Goal: Task Accomplishment & Management: Manage account settings

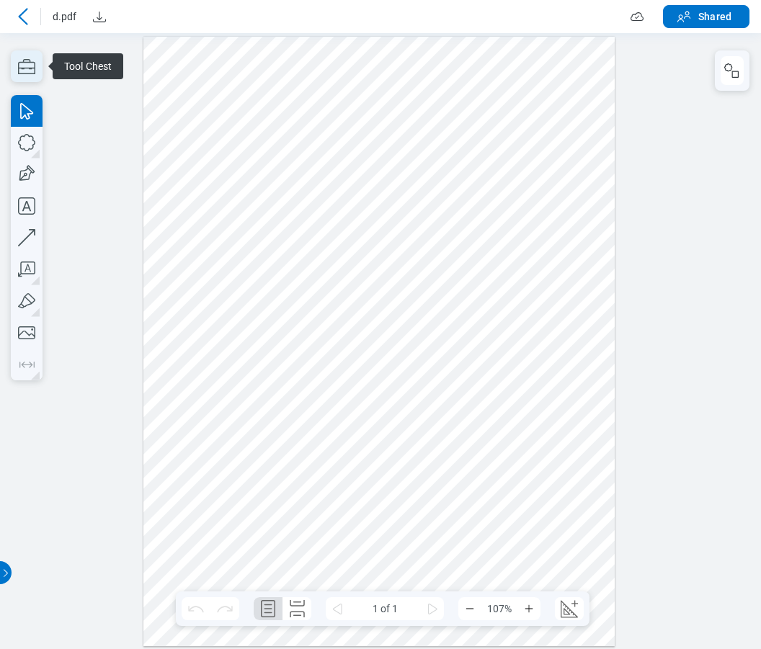
click at [31, 62] on icon "button" at bounding box center [26, 66] width 17 height 15
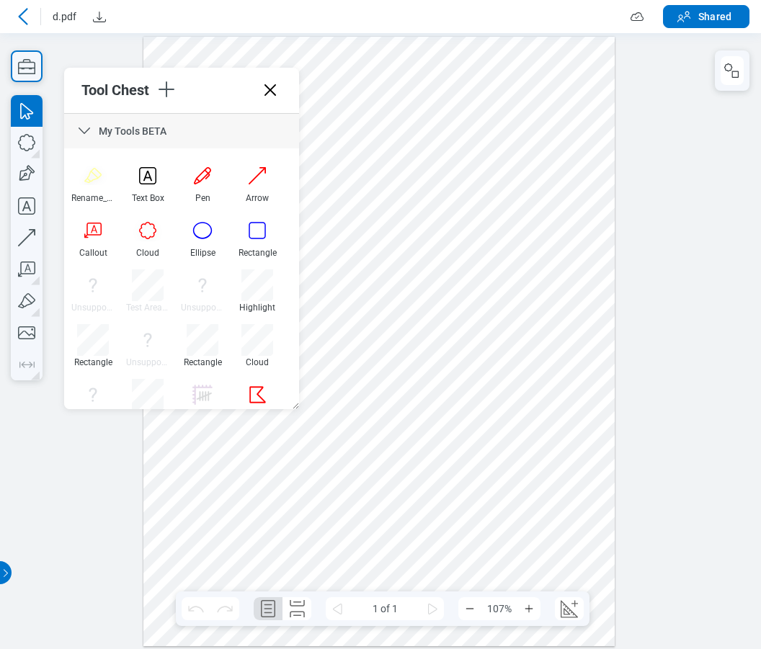
click at [272, 616] on icon at bounding box center [380, 616] width 761 height 0
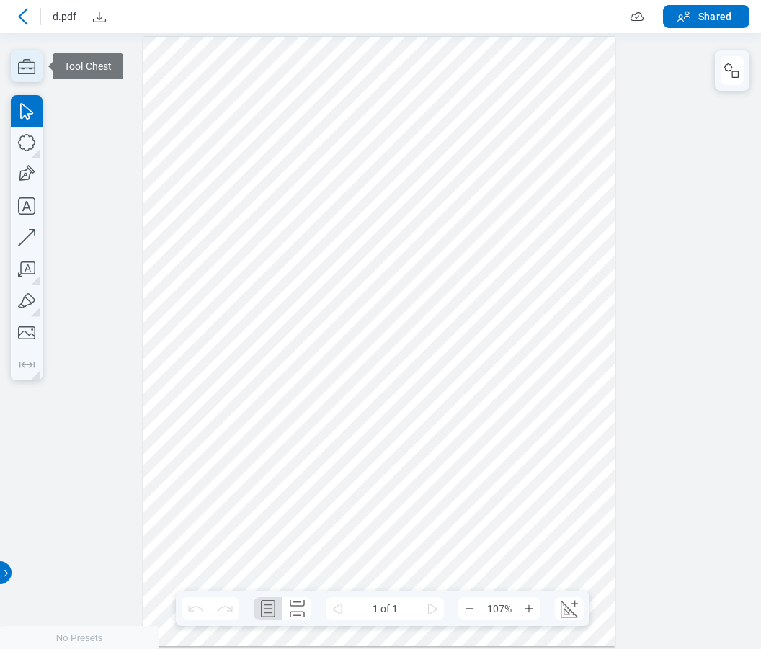
click at [35, 66] on icon "button" at bounding box center [26, 66] width 17 height 15
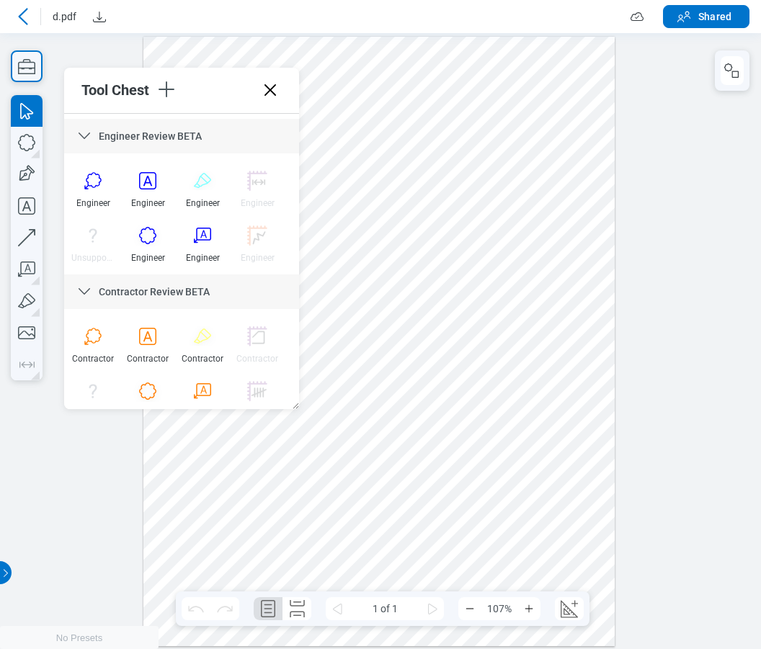
scroll to position [1287, 0]
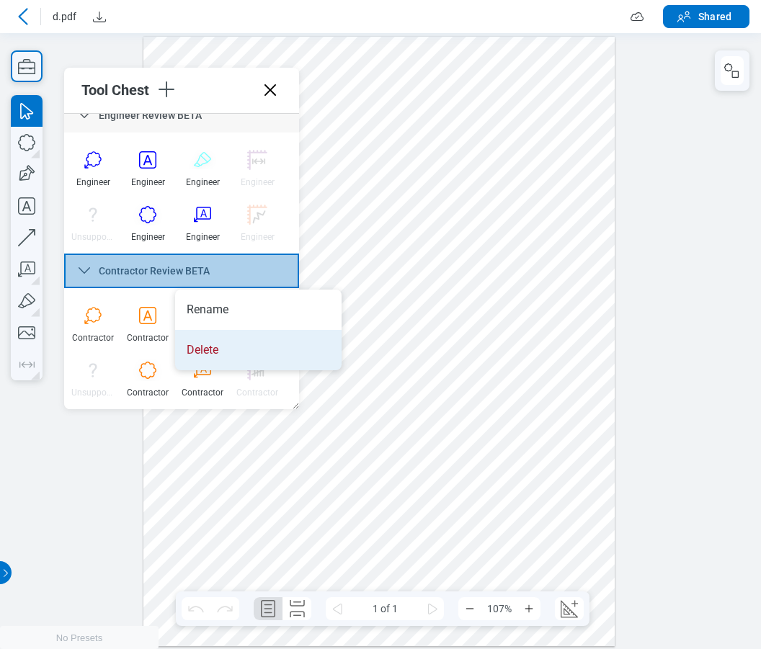
click at [222, 349] on li "Delete" at bounding box center [258, 350] width 166 height 40
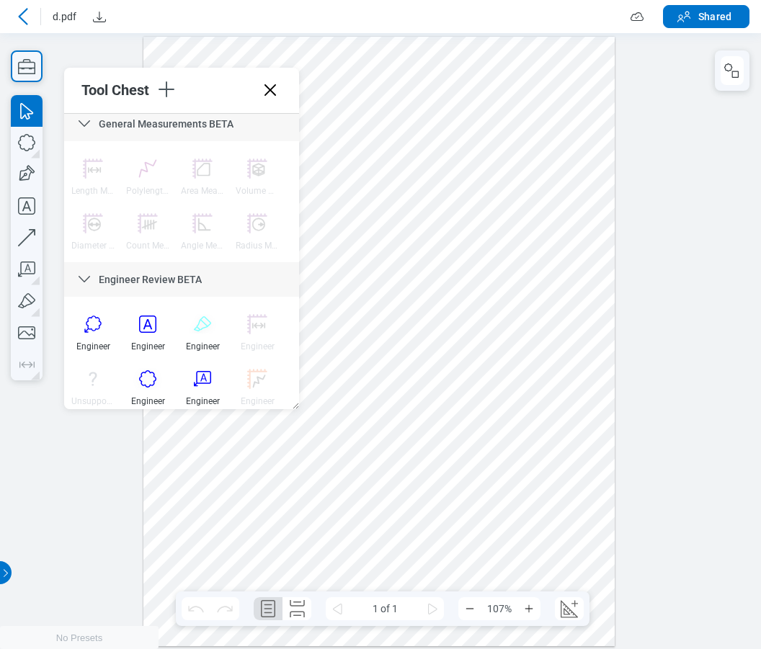
scroll to position [1131, 0]
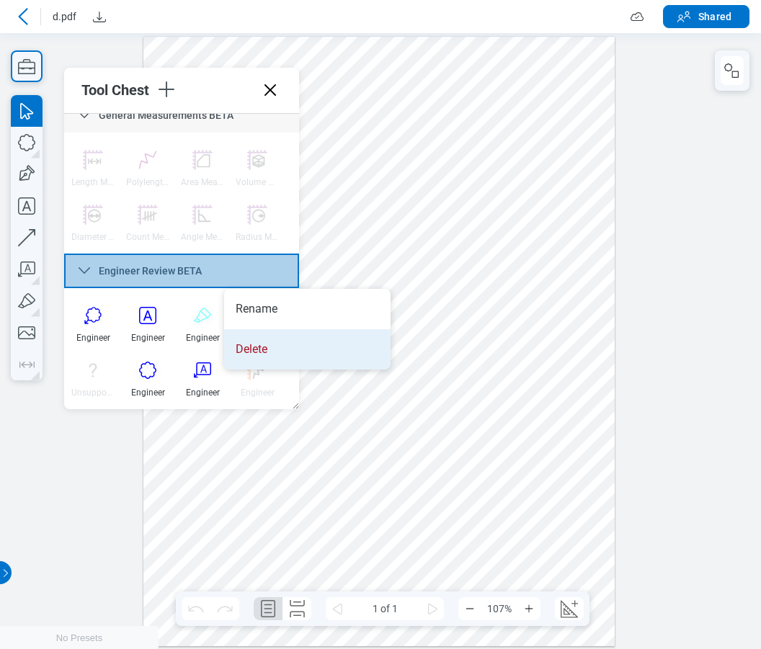
click at [250, 350] on li "Delete" at bounding box center [307, 349] width 166 height 40
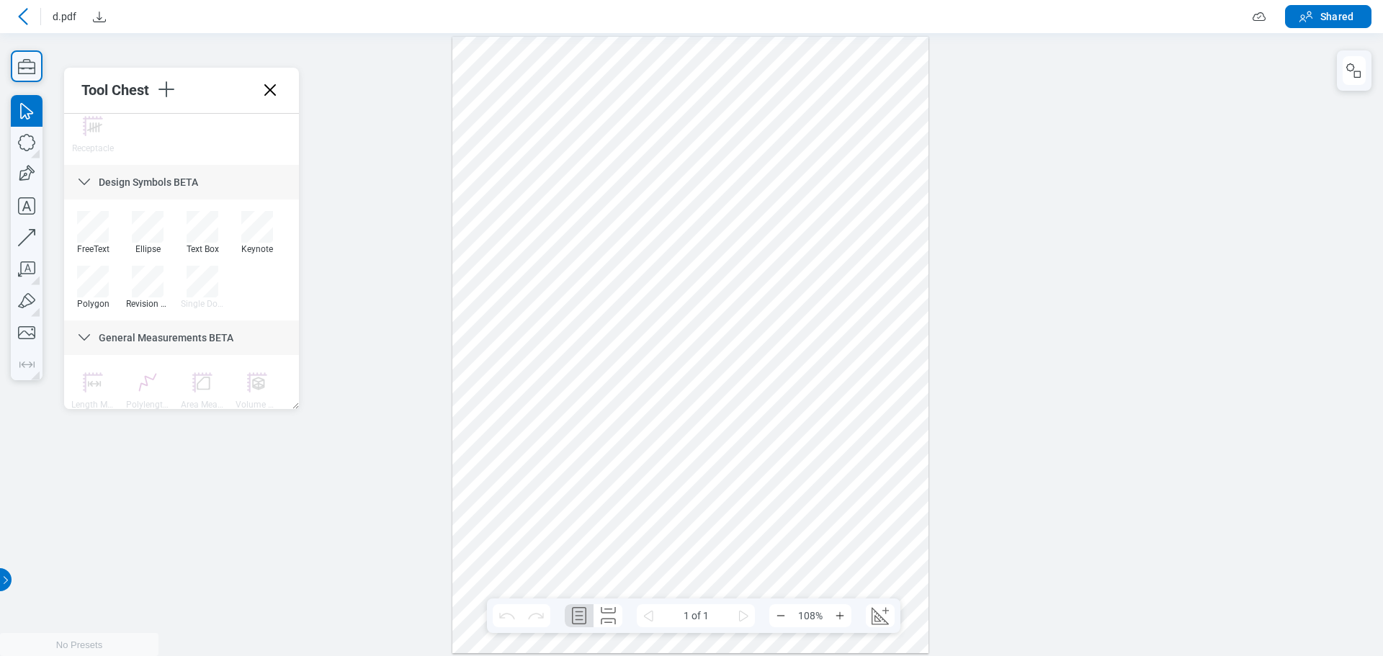
scroll to position [976, 0]
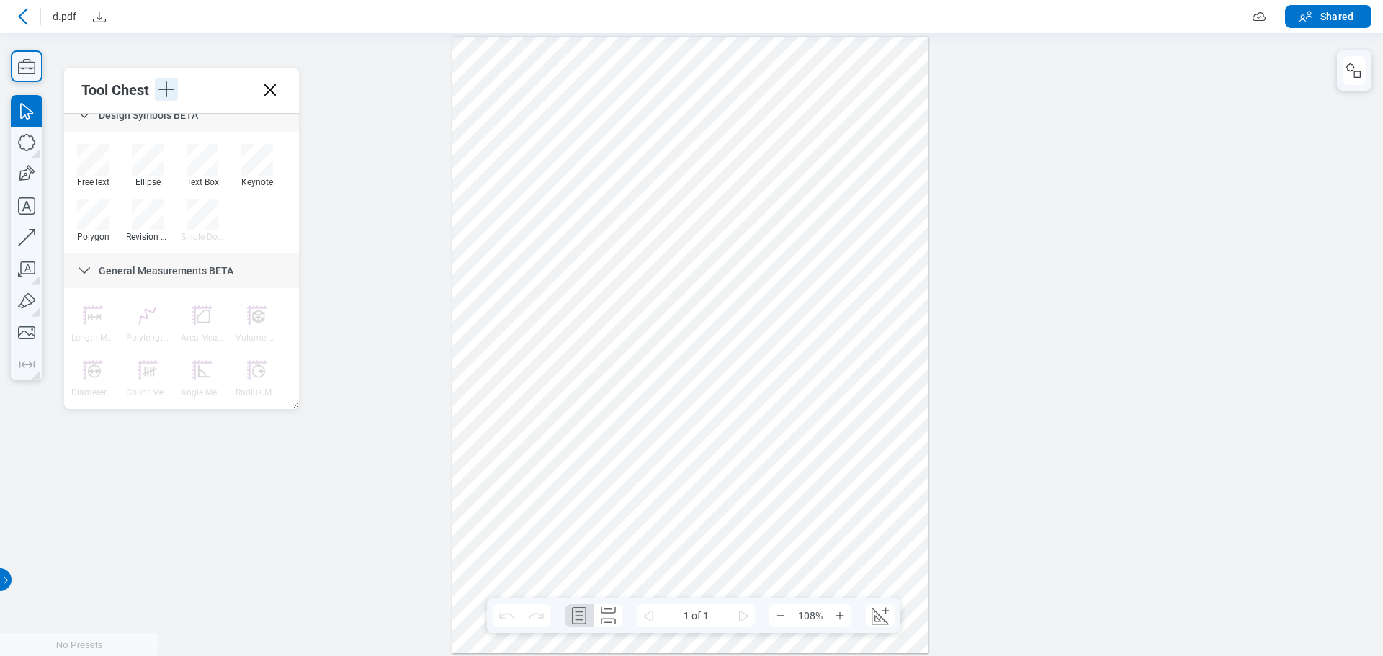
click at [174, 88] on icon "button" at bounding box center [166, 89] width 23 height 23
click at [221, 133] on li "Create Tool Set" at bounding box center [262, 131] width 166 height 40
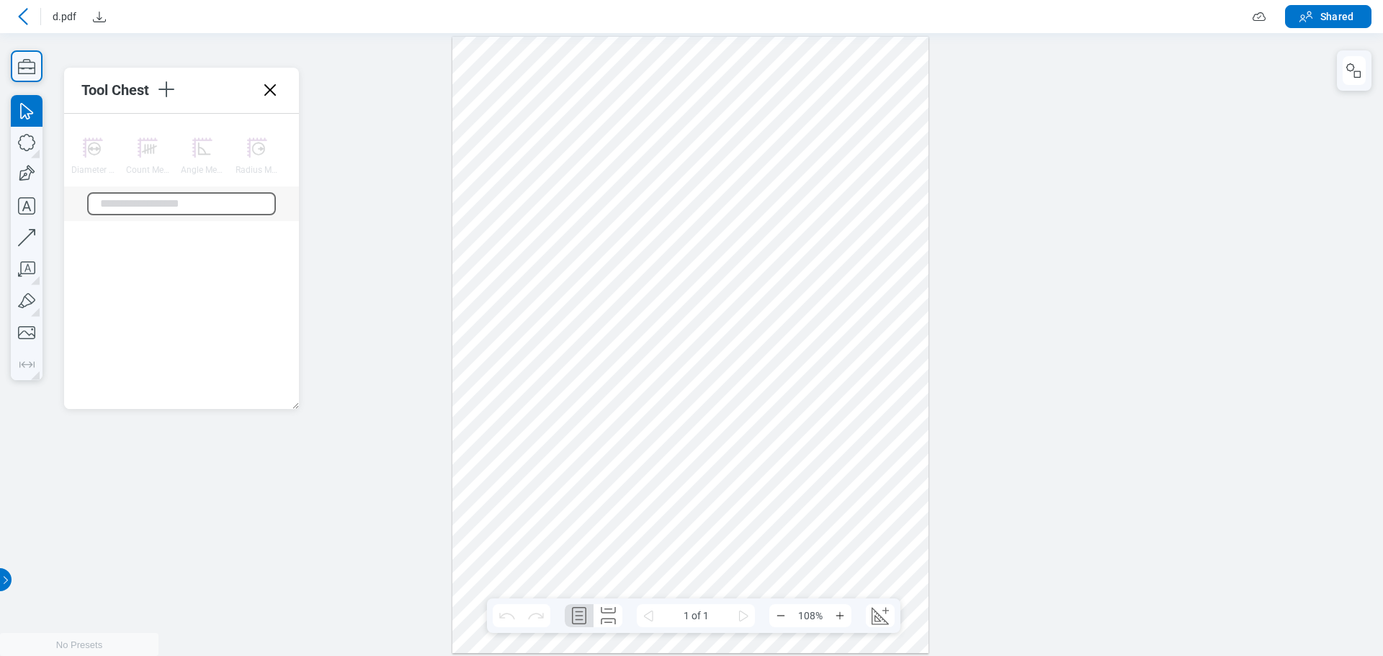
scroll to position [1271, 0]
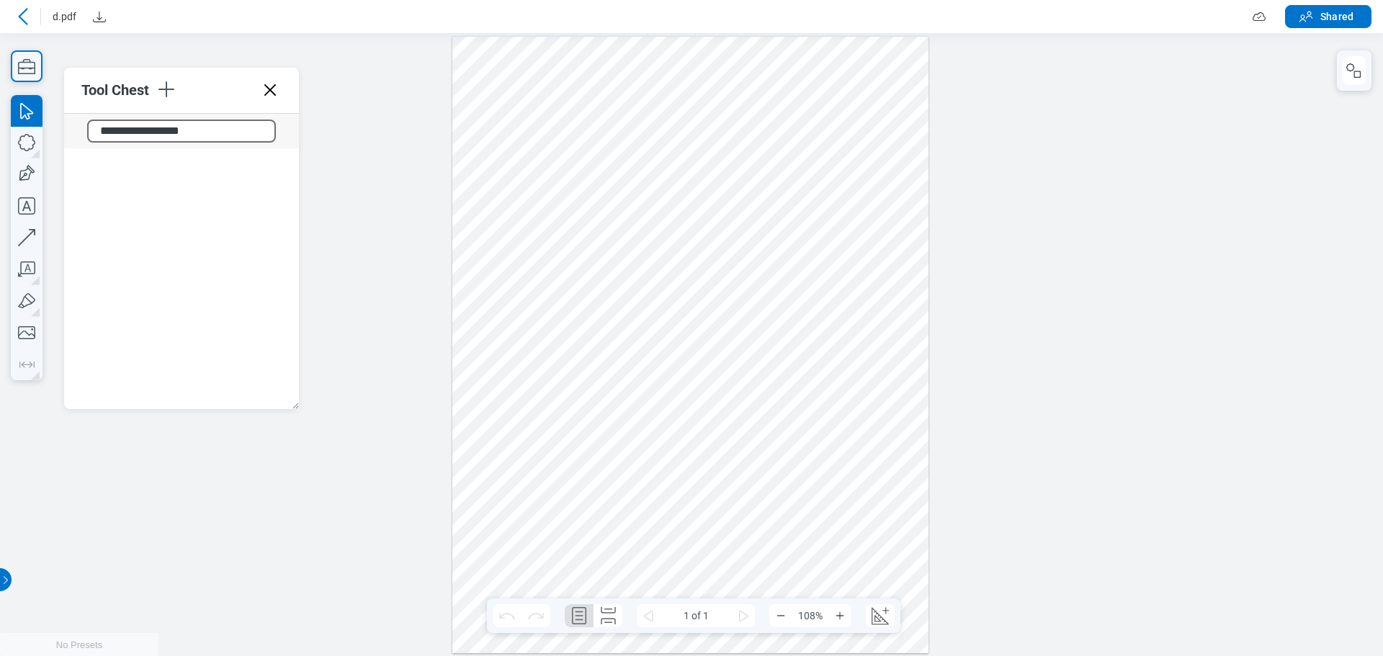
type input "**********"
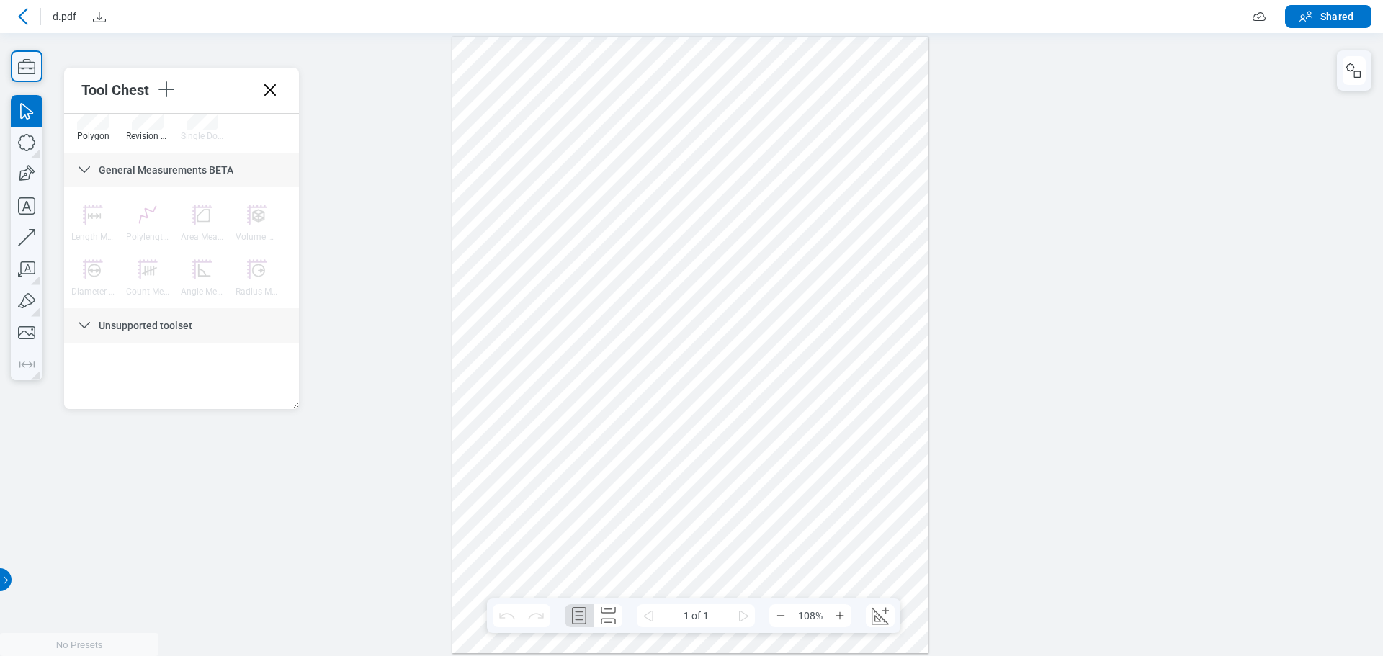
click at [273, 95] on icon at bounding box center [270, 90] width 23 height 23
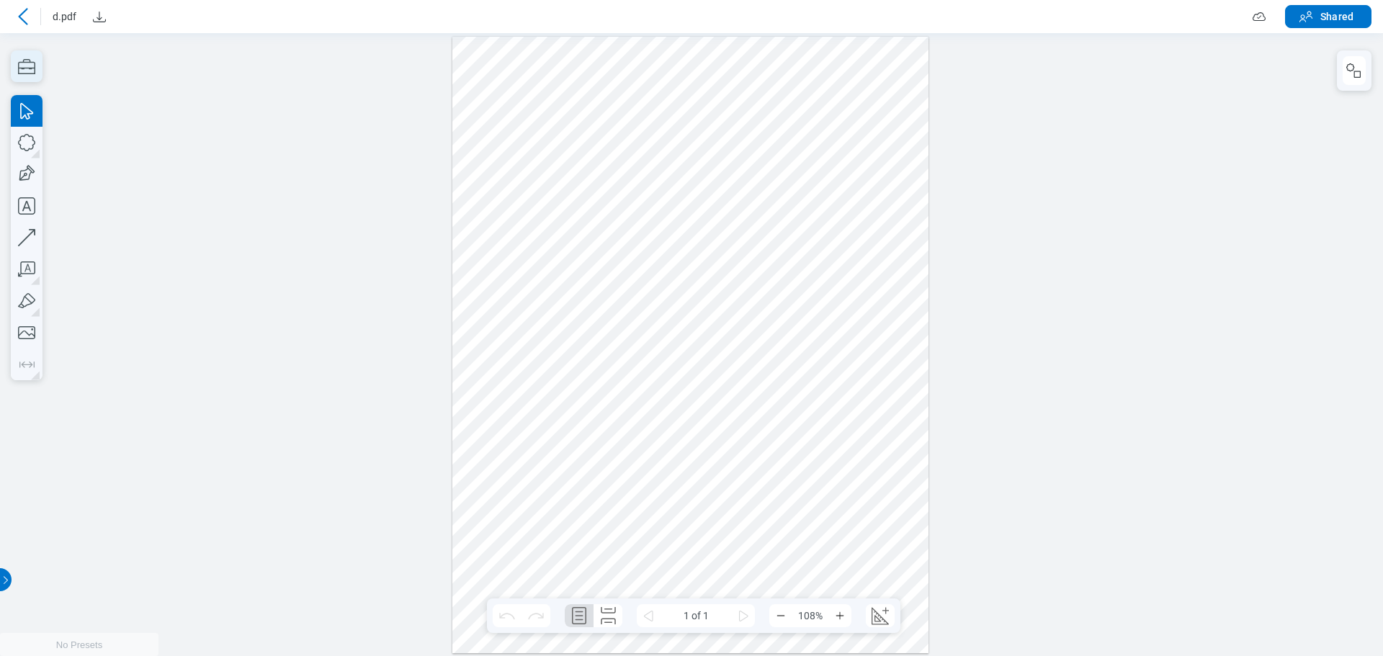
click at [26, 61] on icon "button" at bounding box center [27, 66] width 32 height 32
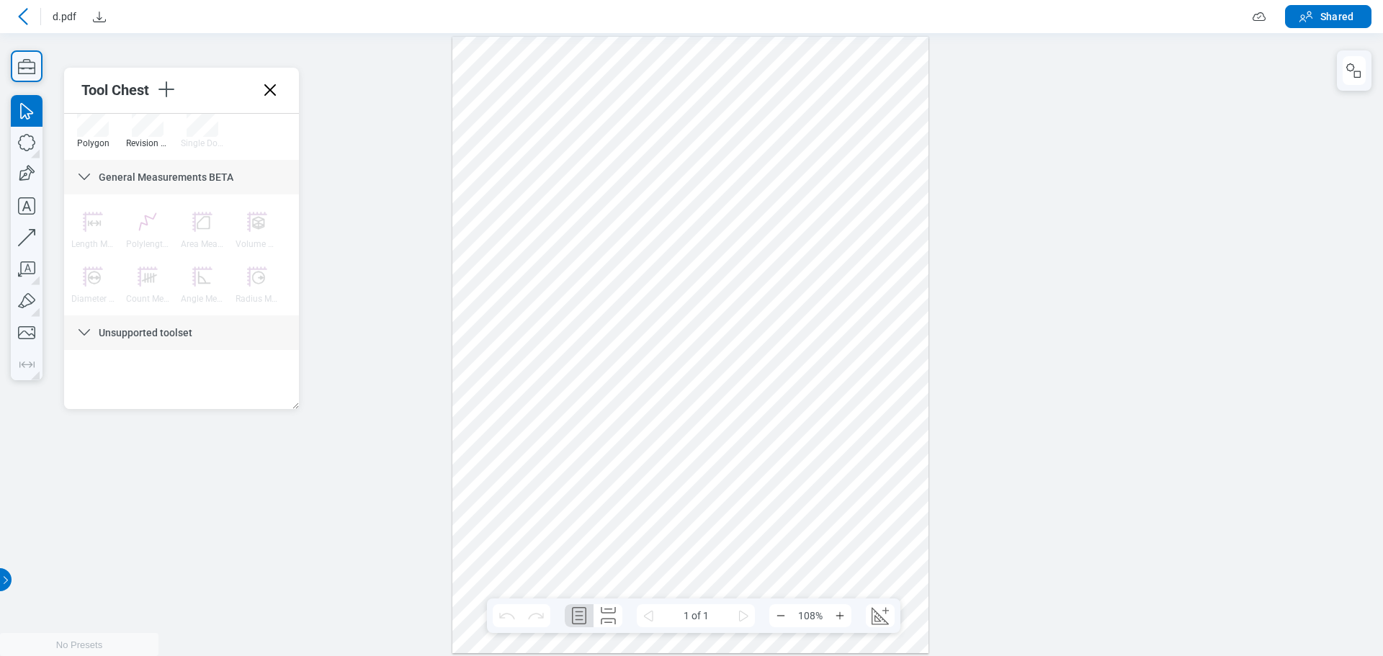
scroll to position [1073, 0]
click at [24, 246] on icon "button" at bounding box center [27, 238] width 32 height 32
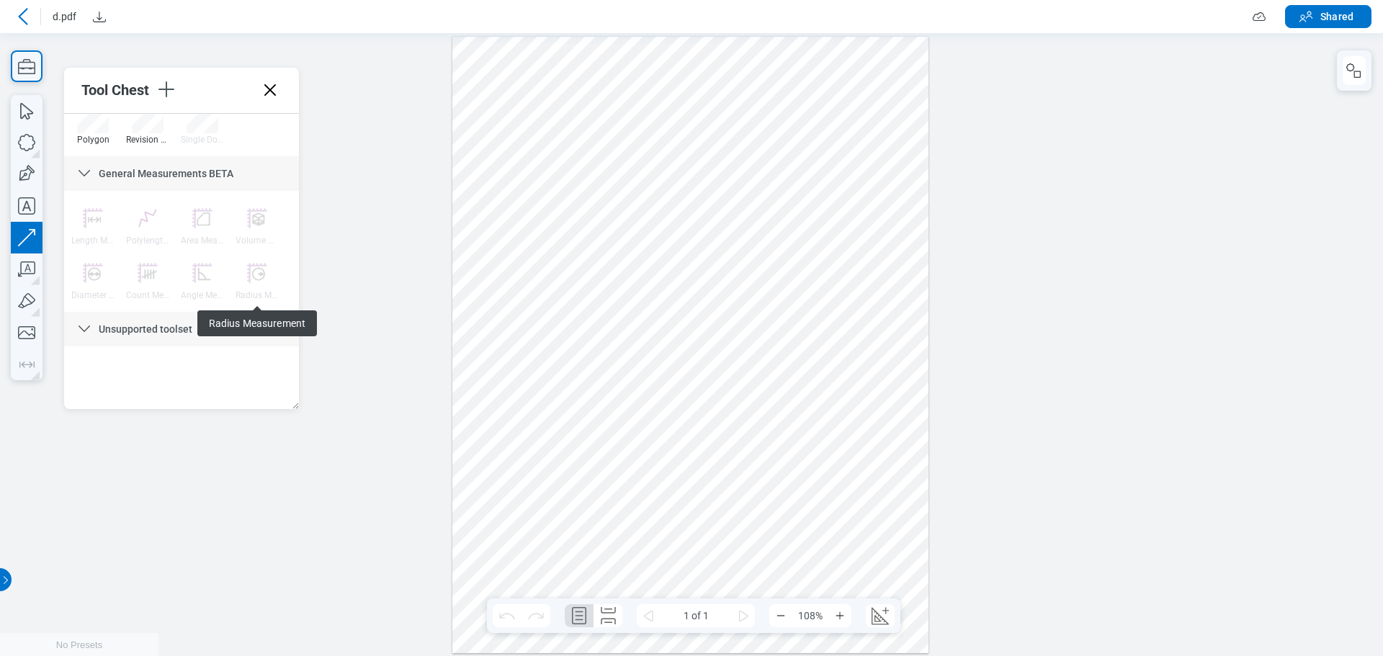
drag, startPoint x: 542, startPoint y: 352, endPoint x: 617, endPoint y: 318, distance: 82.9
click at [617, 318] on div at bounding box center [690, 344] width 477 height 617
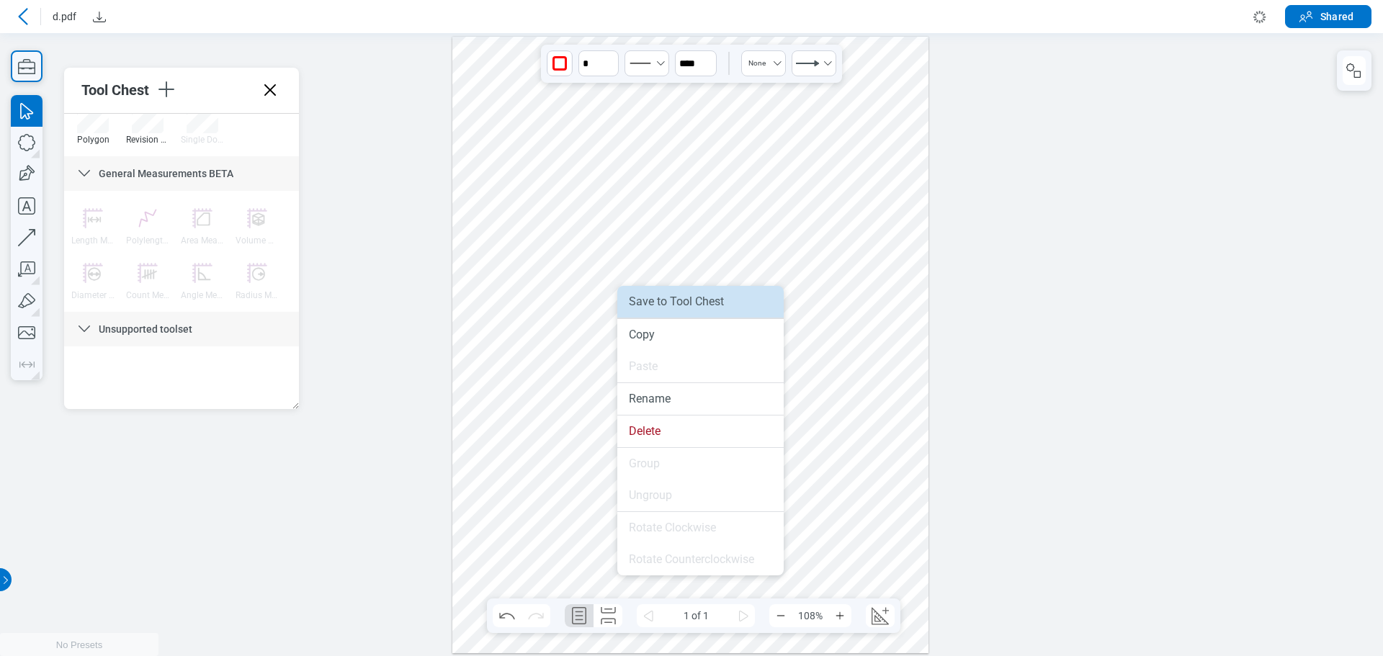
click at [671, 305] on li "Save to Tool Chest" at bounding box center [700, 302] width 166 height 32
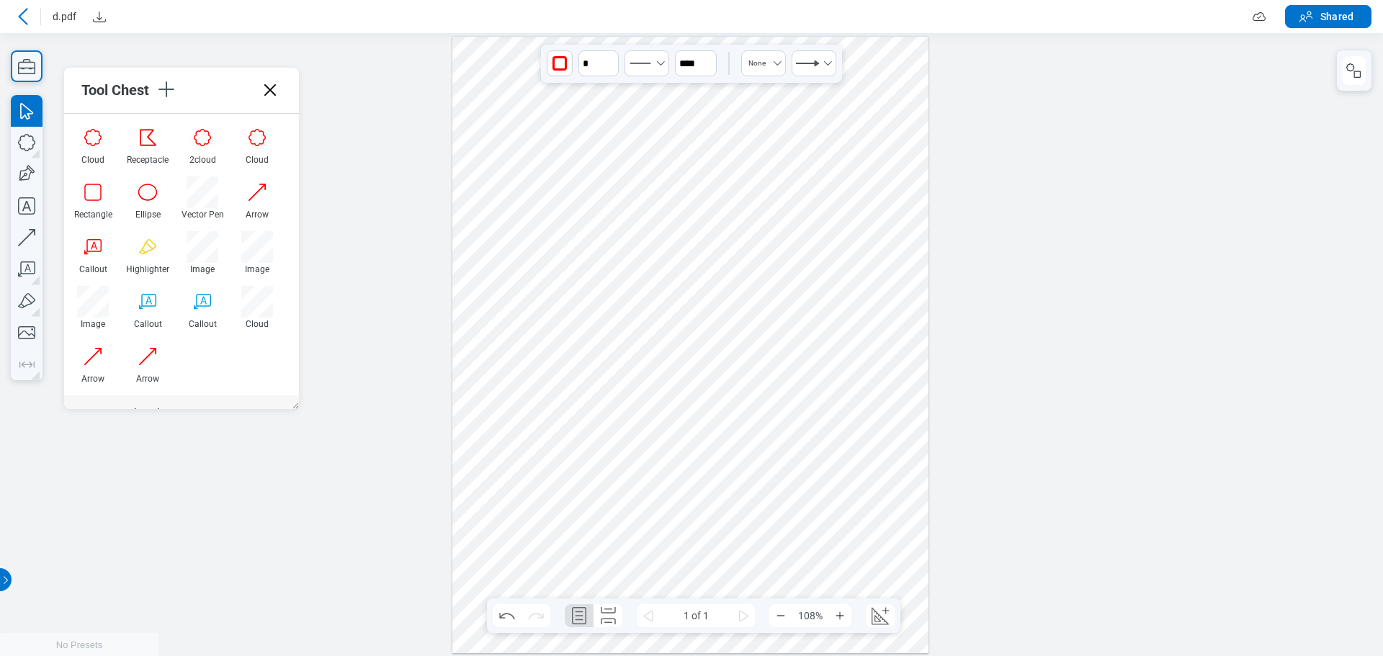
scroll to position [353, 0]
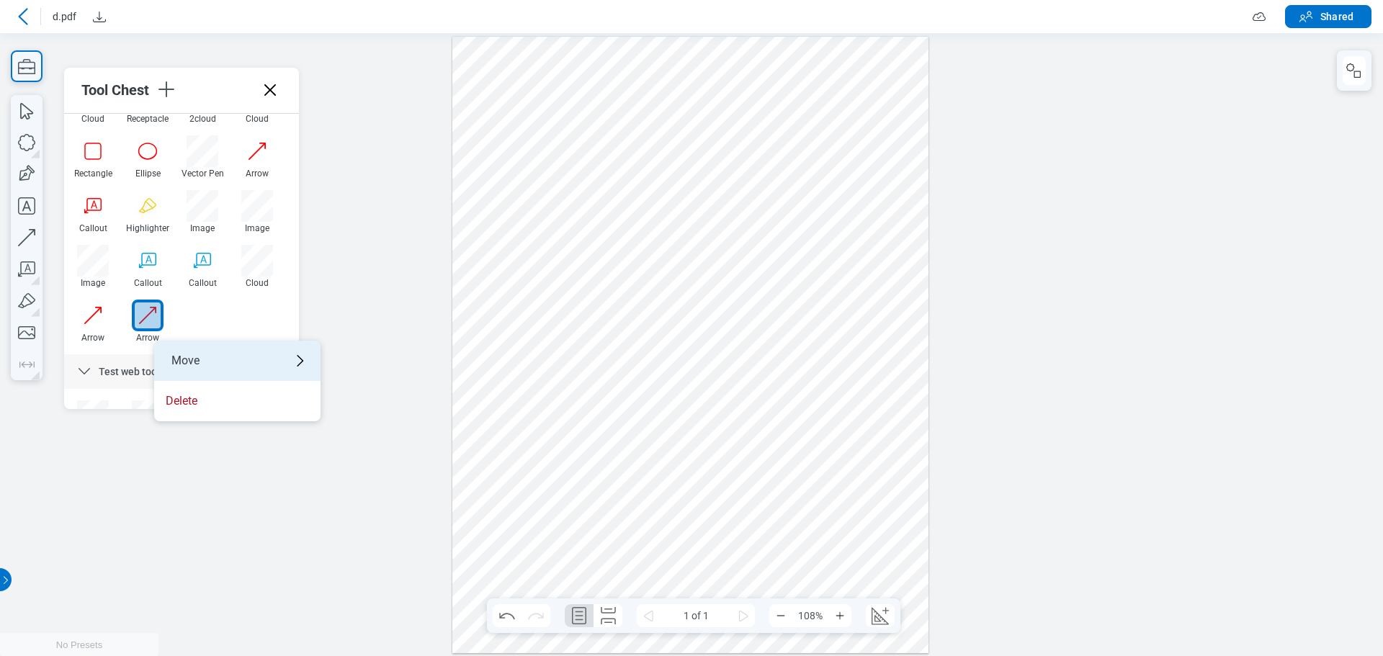
click at [200, 365] on div "Move" at bounding box center [237, 361] width 166 height 40
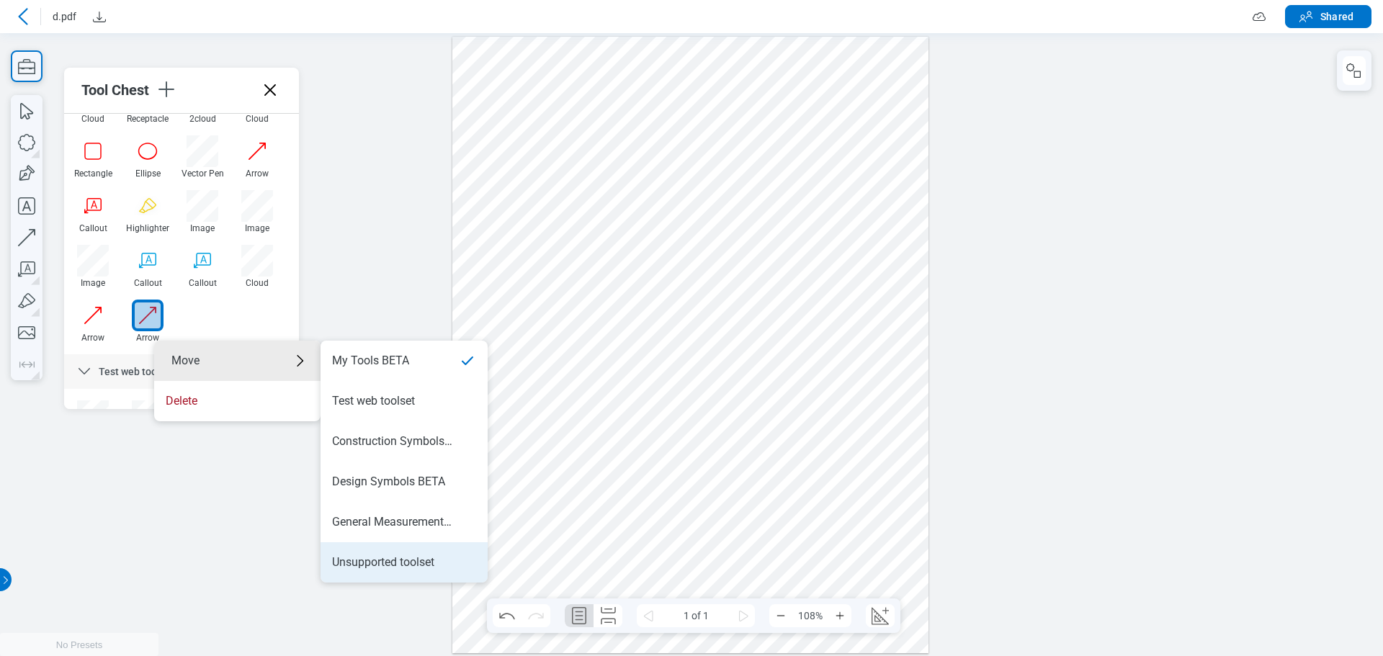
click at [380, 561] on div "Unsupported toolset" at bounding box center [383, 563] width 102 height 16
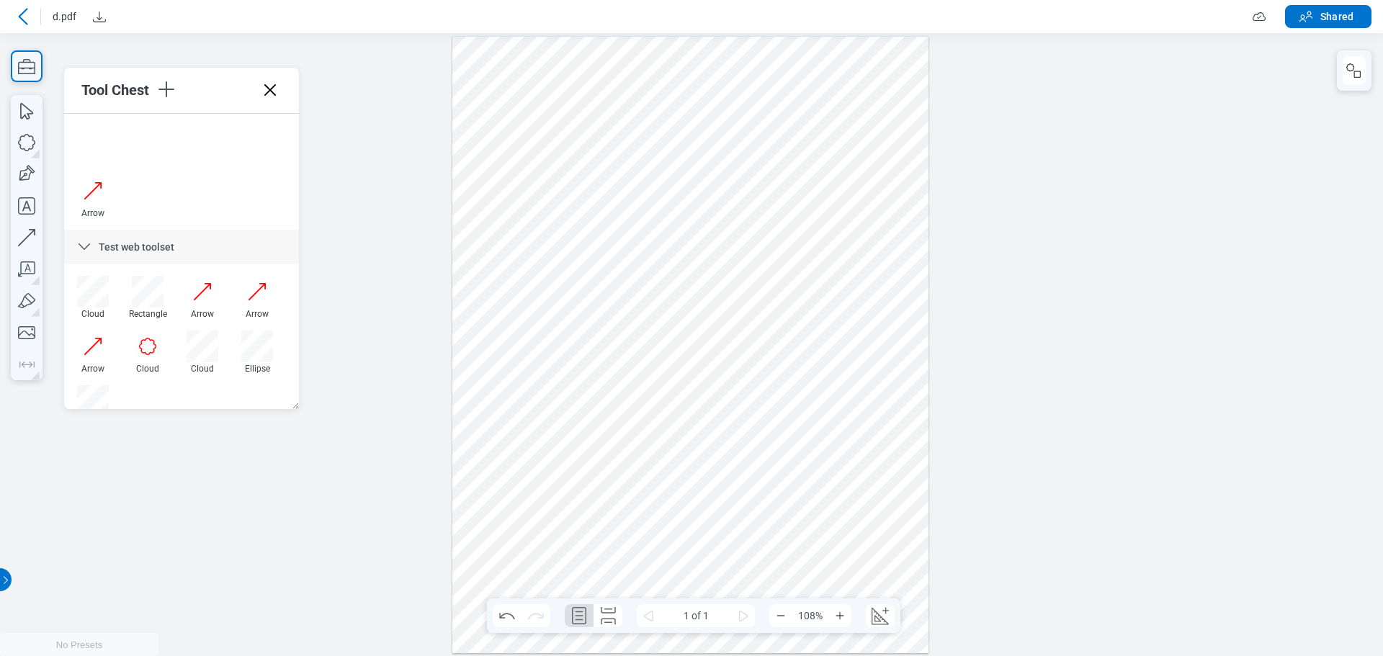
scroll to position [1076, 0]
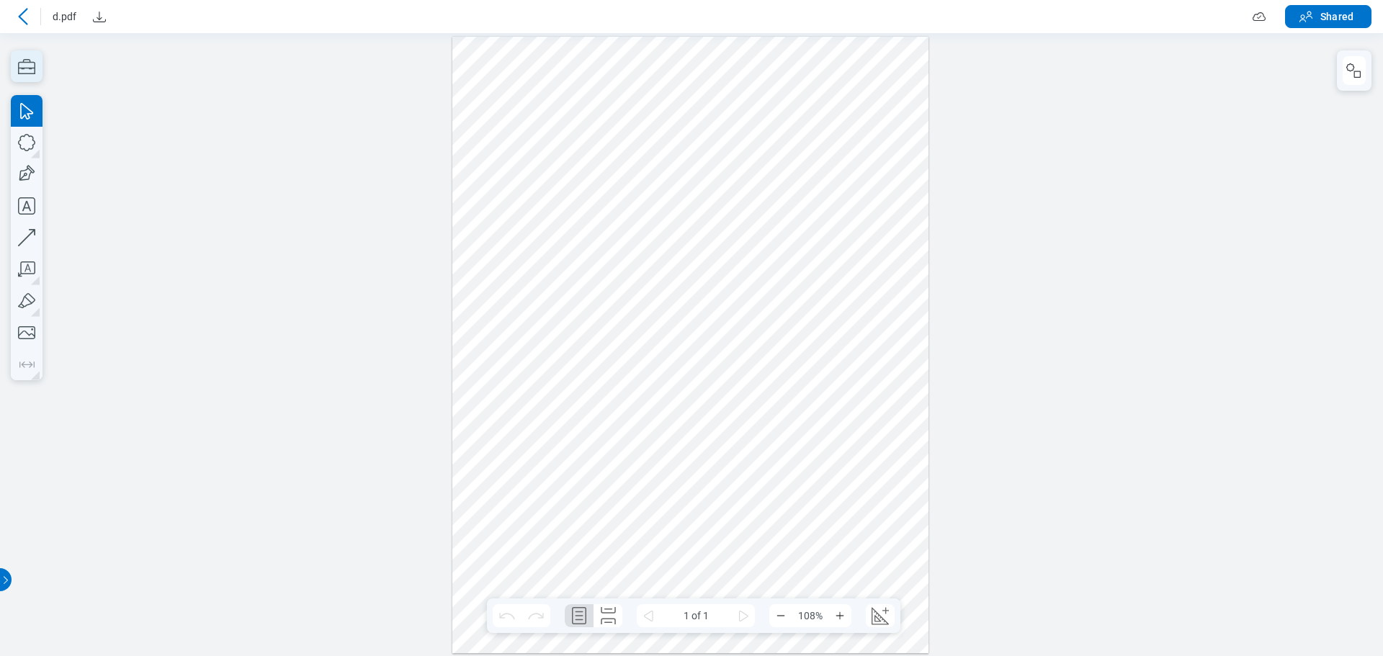
click at [0, 0] on icon "button" at bounding box center [0, 0] width 0 height 0
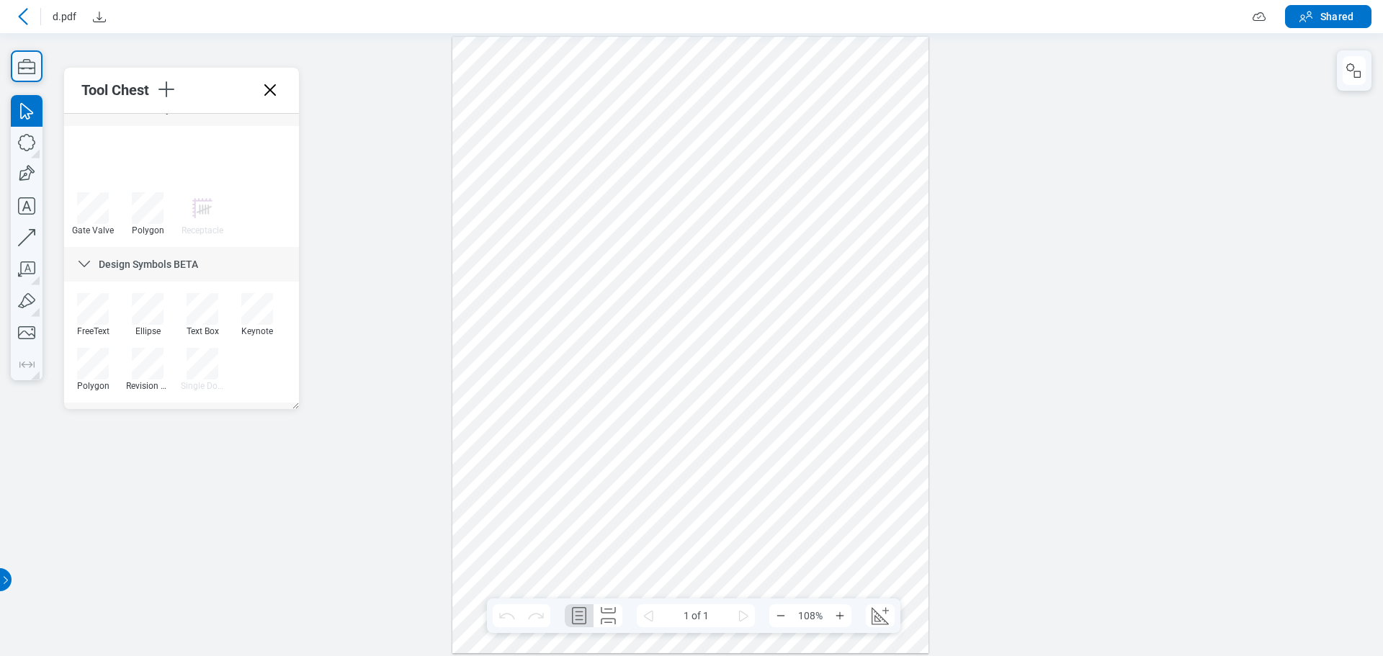
scroll to position [1076, 0]
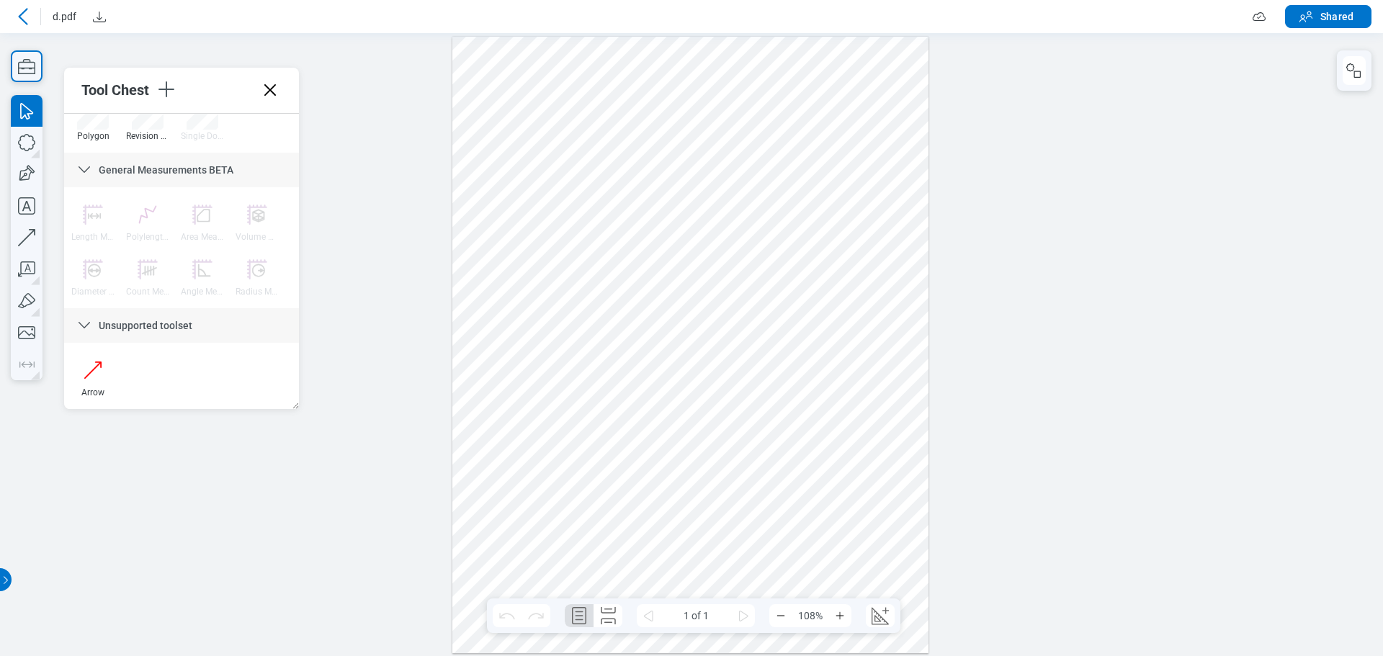
drag, startPoint x: 293, startPoint y: 174, endPoint x: 306, endPoint y: 386, distance: 213.0
click at [30, 244] on icon "button" at bounding box center [27, 238] width 32 height 32
drag, startPoint x: 545, startPoint y: 457, endPoint x: 588, endPoint y: 426, distance: 53.2
click at [588, 426] on div at bounding box center [690, 344] width 477 height 617
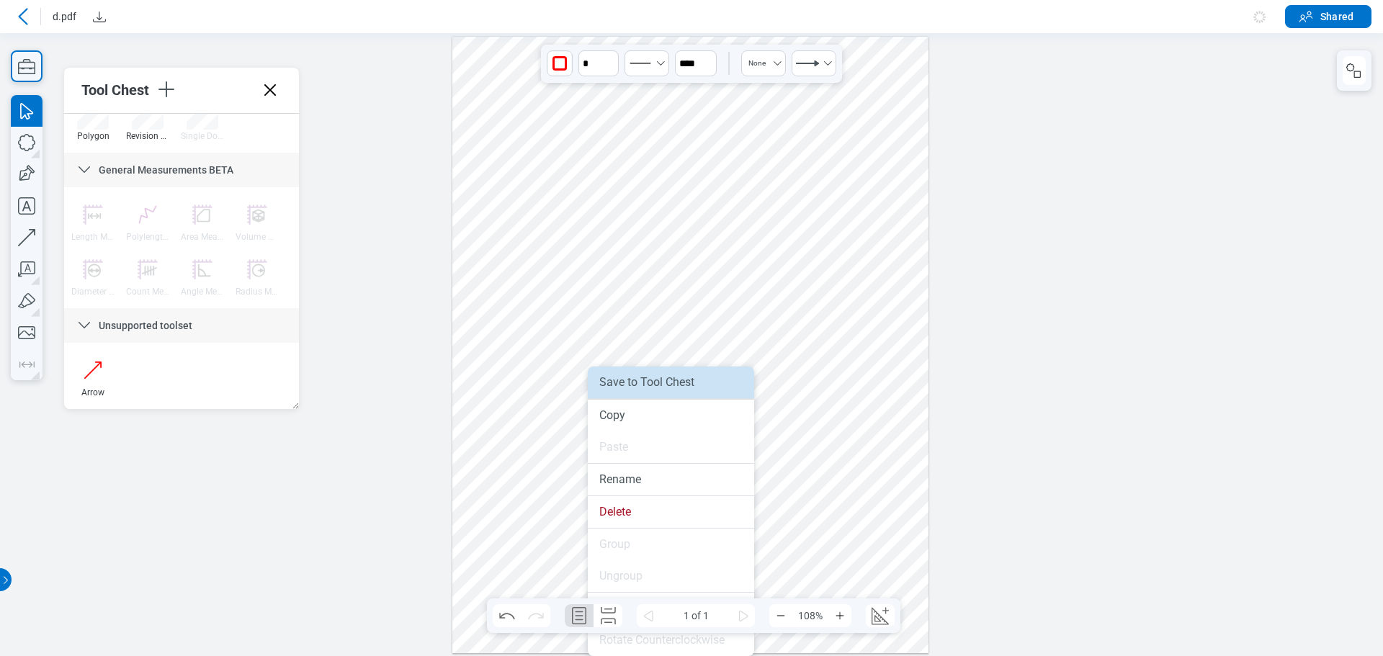
drag, startPoint x: 646, startPoint y: 394, endPoint x: 682, endPoint y: 381, distance: 38.3
click at [646, 394] on li "Save to Tool Chest" at bounding box center [671, 383] width 166 height 32
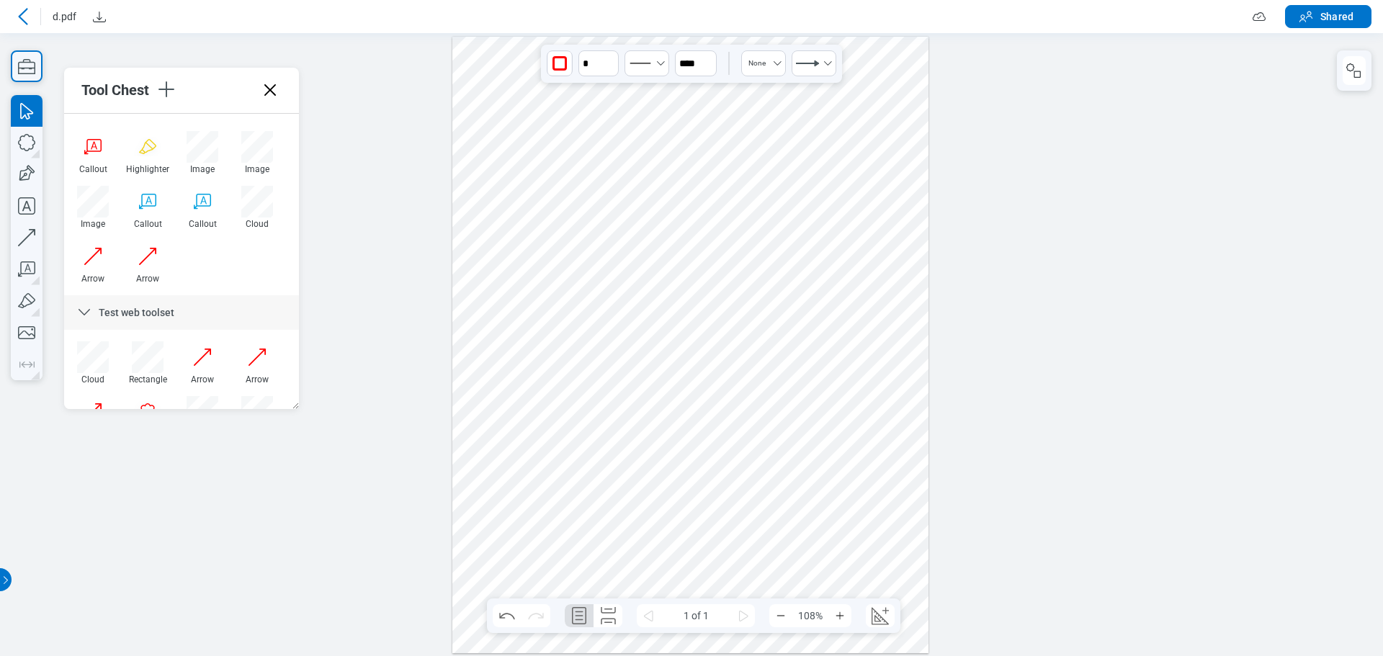
scroll to position [356, 0]
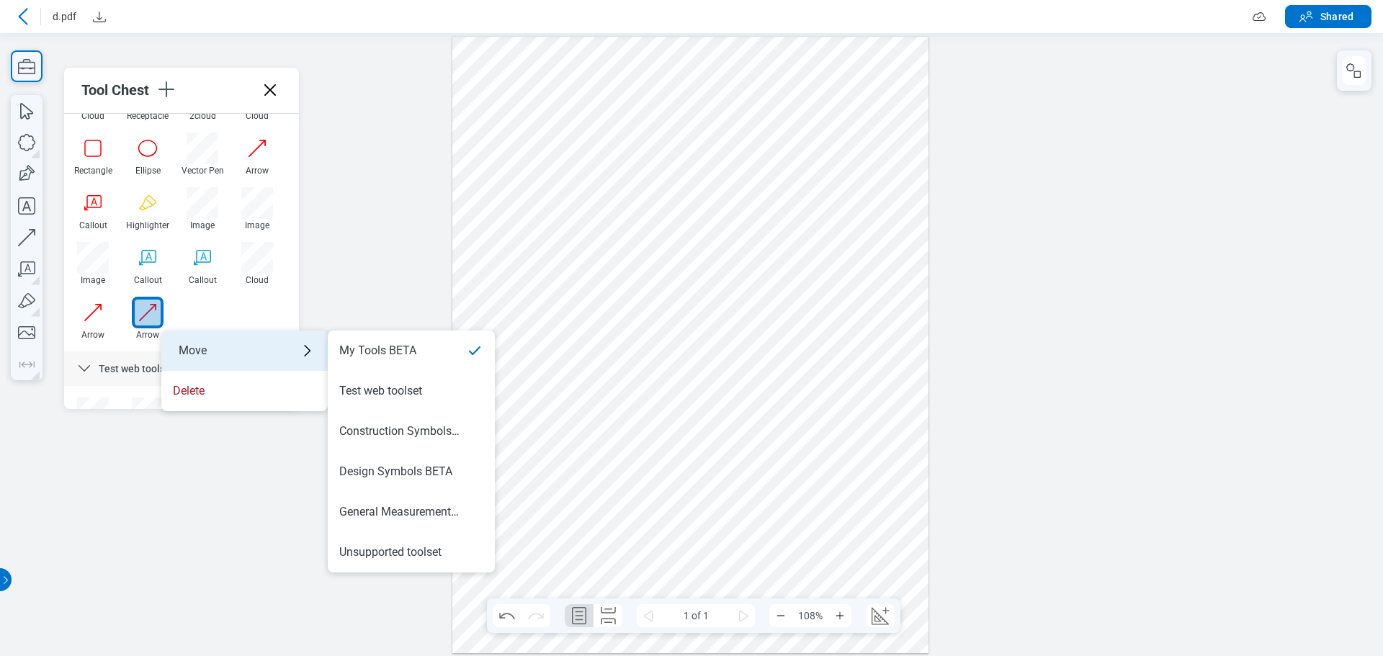
click at [197, 369] on div "Move" at bounding box center [244, 351] width 166 height 40
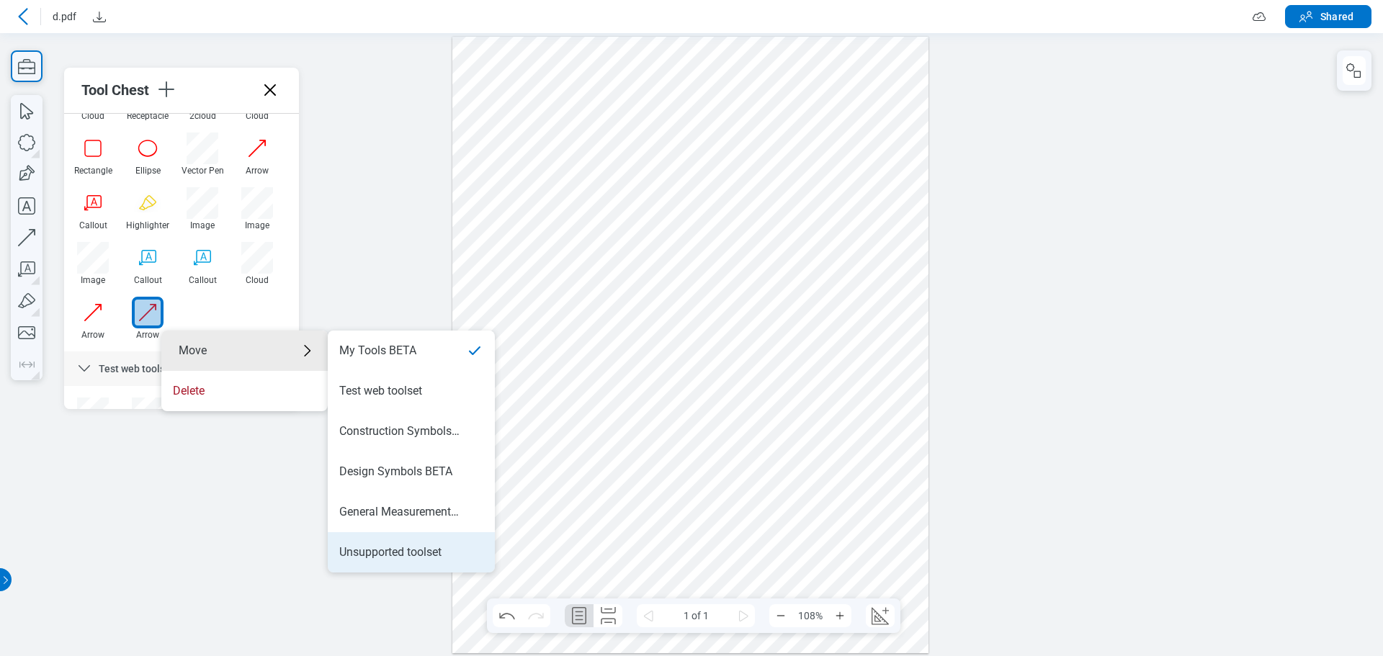
drag, startPoint x: 403, startPoint y: 547, endPoint x: 464, endPoint y: 513, distance: 69.4
click at [403, 547] on div "Unsupported toolset" at bounding box center [390, 553] width 102 height 16
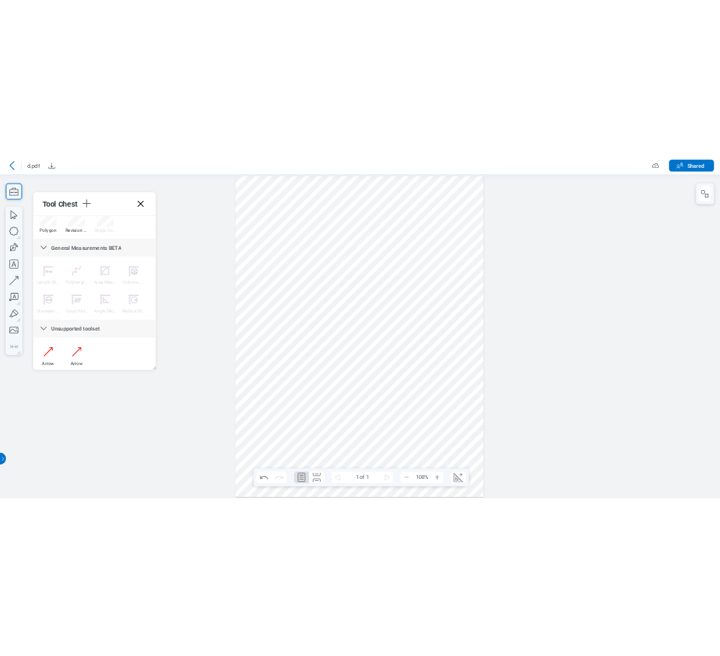
scroll to position [1076, 0]
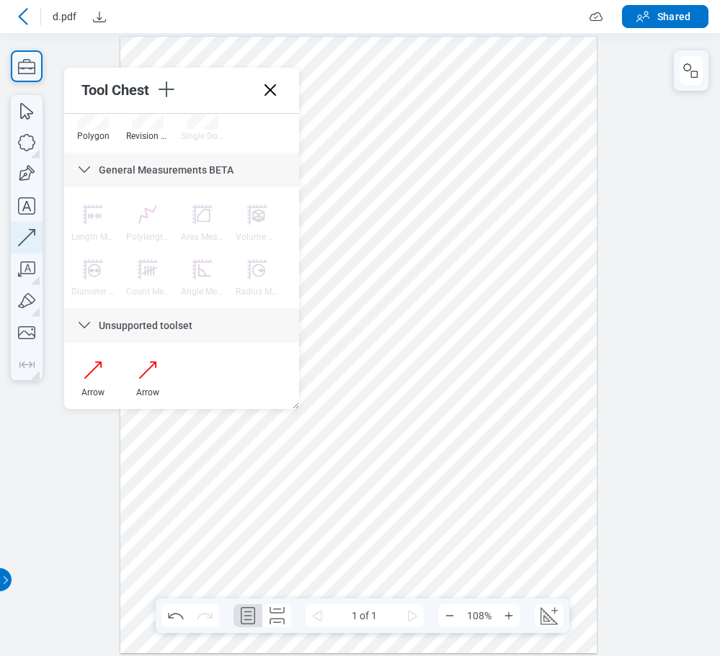
click at [37, 237] on icon "button" at bounding box center [27, 238] width 32 height 32
drag, startPoint x: 469, startPoint y: 295, endPoint x: 508, endPoint y: 262, distance: 51.1
click at [508, 262] on div at bounding box center [358, 344] width 477 height 617
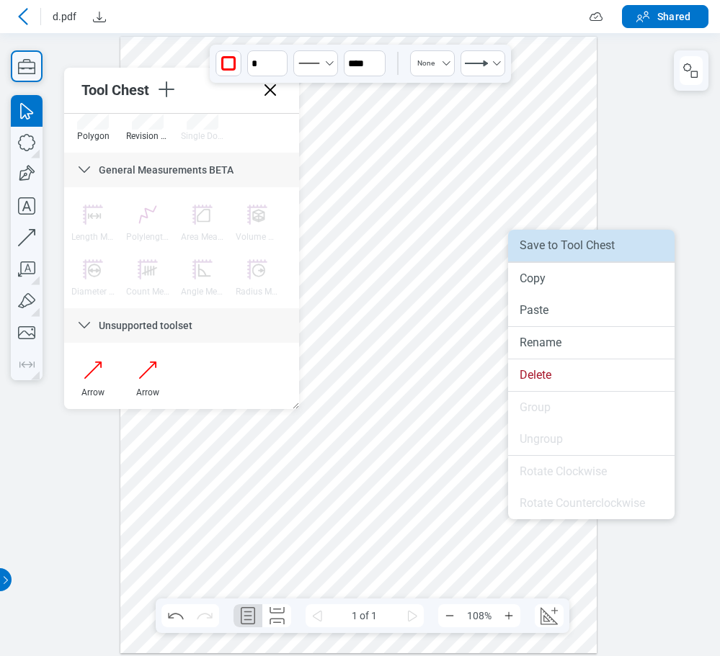
click at [565, 258] on li "Save to Tool Chest" at bounding box center [591, 246] width 166 height 32
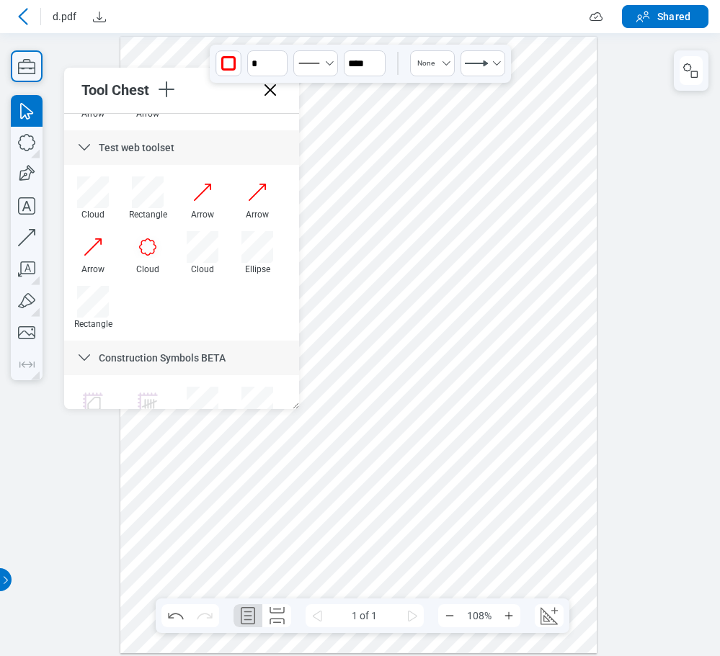
scroll to position [566, 0]
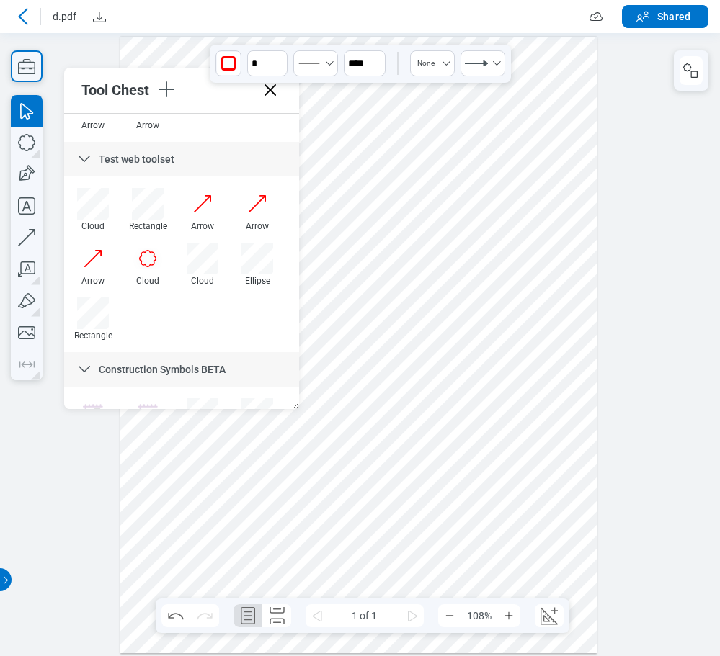
drag, startPoint x: 296, startPoint y: 359, endPoint x: 307, endPoint y: 226, distance: 133.7
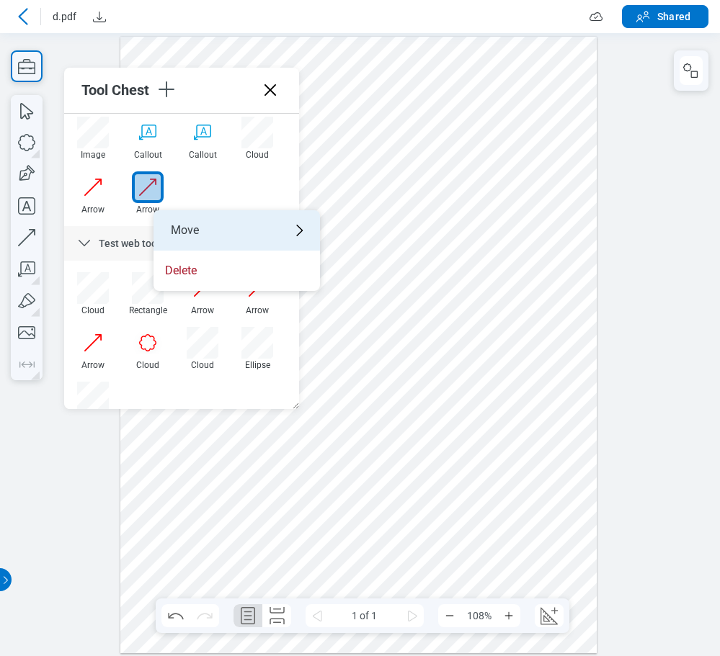
click at [221, 236] on div "Move" at bounding box center [236, 230] width 166 height 40
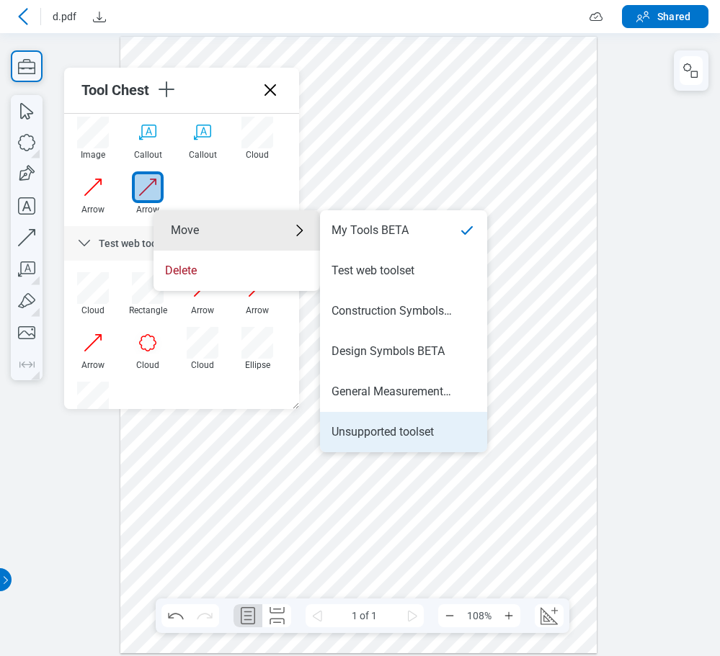
click at [348, 427] on div "Unsupported toolset" at bounding box center [382, 432] width 102 height 16
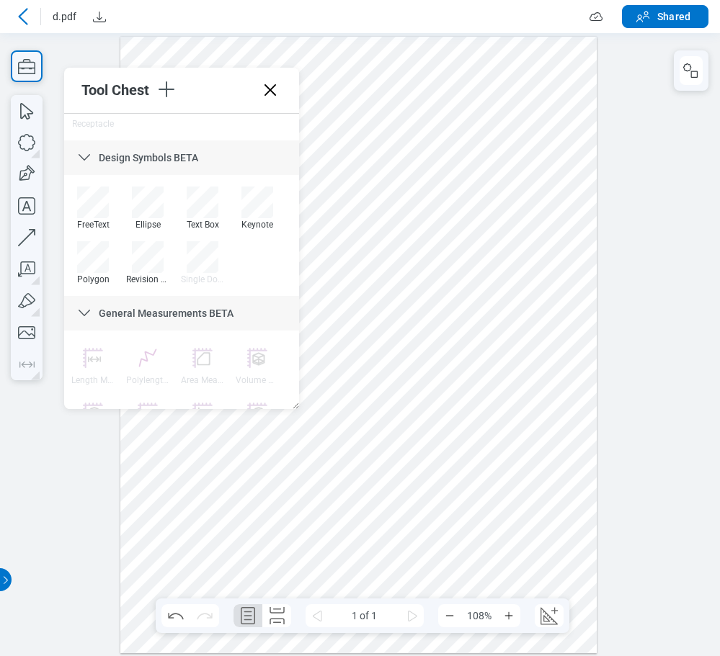
scroll to position [1076, 0]
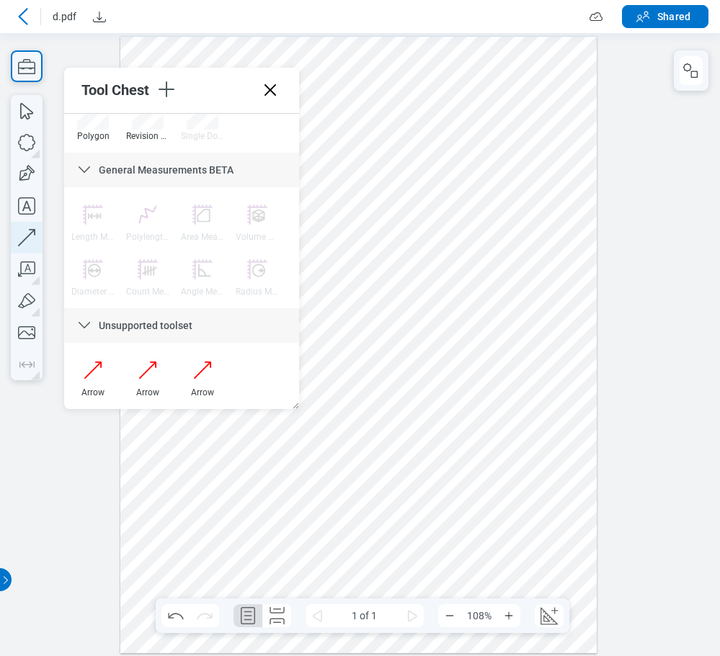
click at [27, 242] on icon "button" at bounding box center [27, 238] width 32 height 32
drag, startPoint x: 540, startPoint y: 274, endPoint x: 512, endPoint y: 326, distance: 59.0
click at [512, 326] on div at bounding box center [358, 344] width 477 height 617
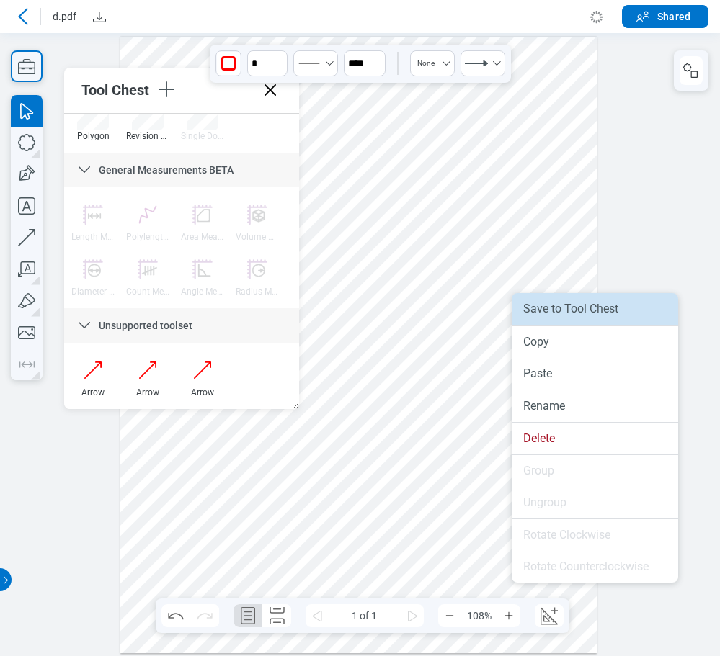
click at [553, 313] on li "Save to Tool Chest" at bounding box center [595, 309] width 166 height 32
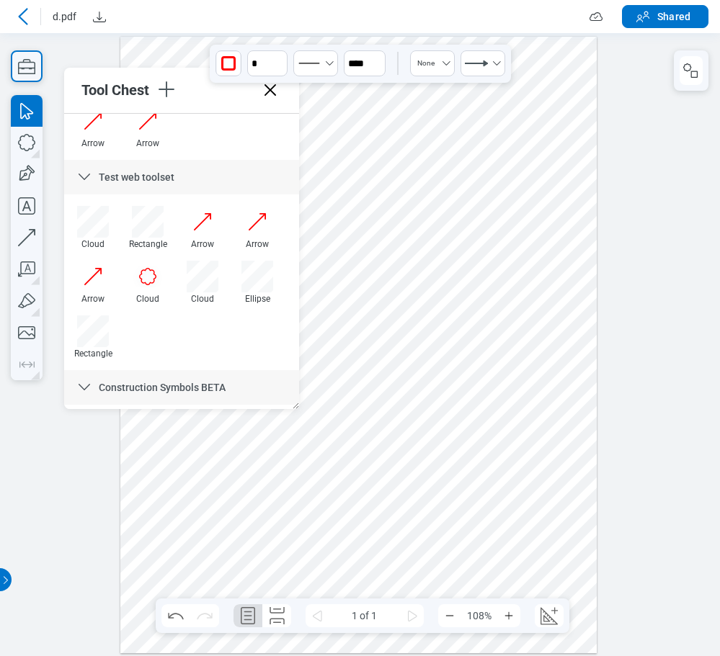
scroll to position [514, 0]
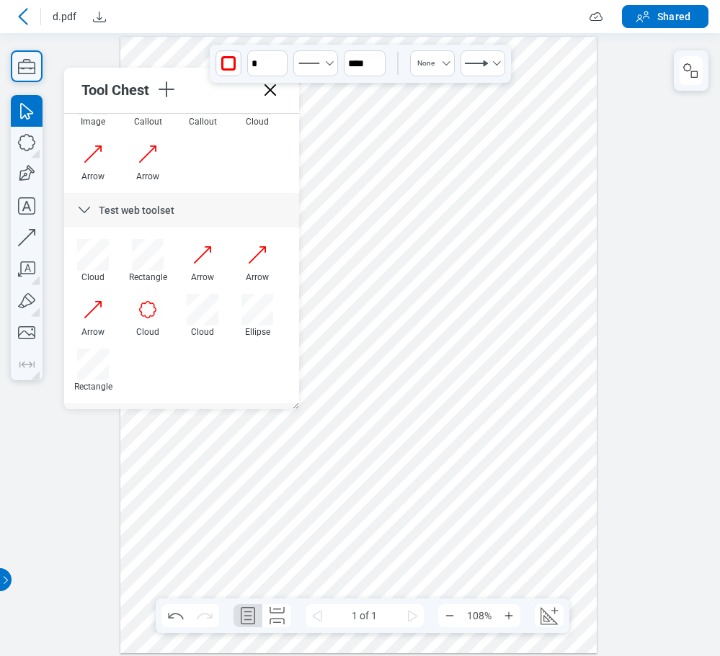
drag, startPoint x: 292, startPoint y: 357, endPoint x: 313, endPoint y: 225, distance: 133.6
click at [34, 139] on icon "button" at bounding box center [27, 143] width 32 height 32
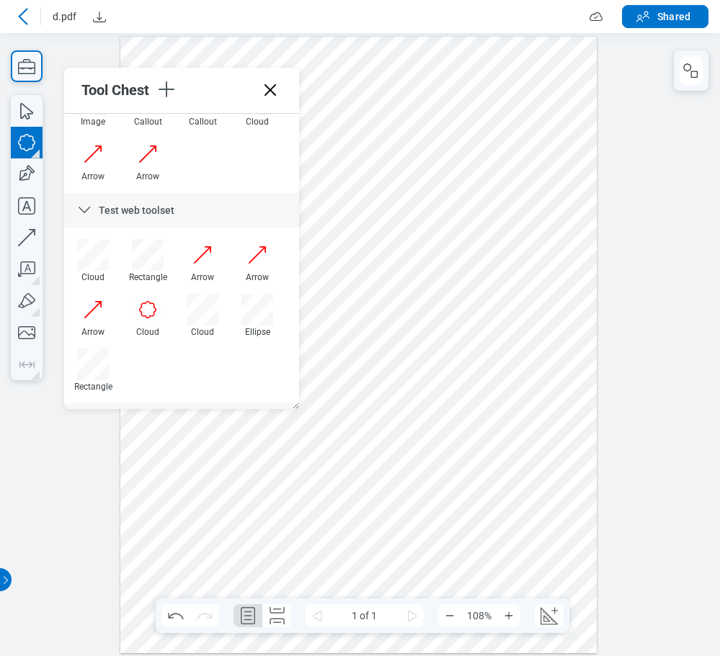
drag, startPoint x: 382, startPoint y: 220, endPoint x: 415, endPoint y: 252, distance: 46.4
click at [415, 252] on div at bounding box center [358, 344] width 477 height 617
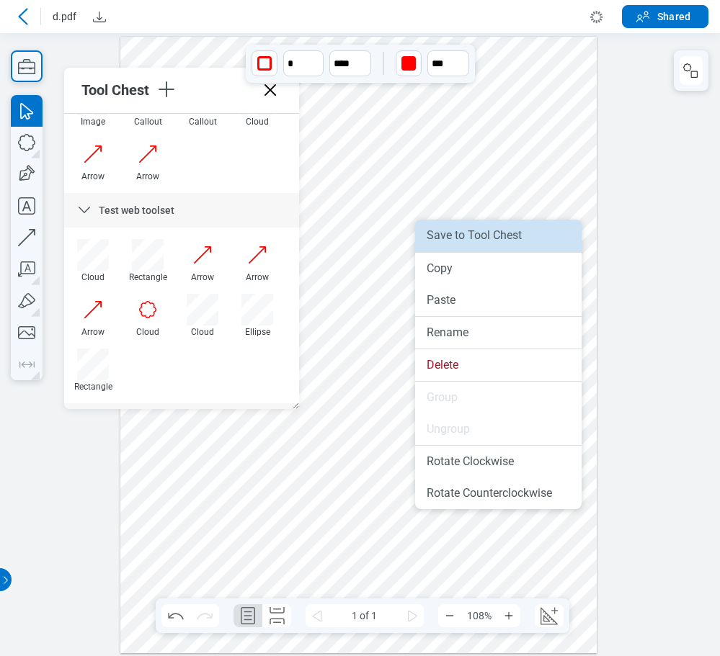
click at [442, 240] on li "Save to Tool Chest" at bounding box center [498, 236] width 166 height 32
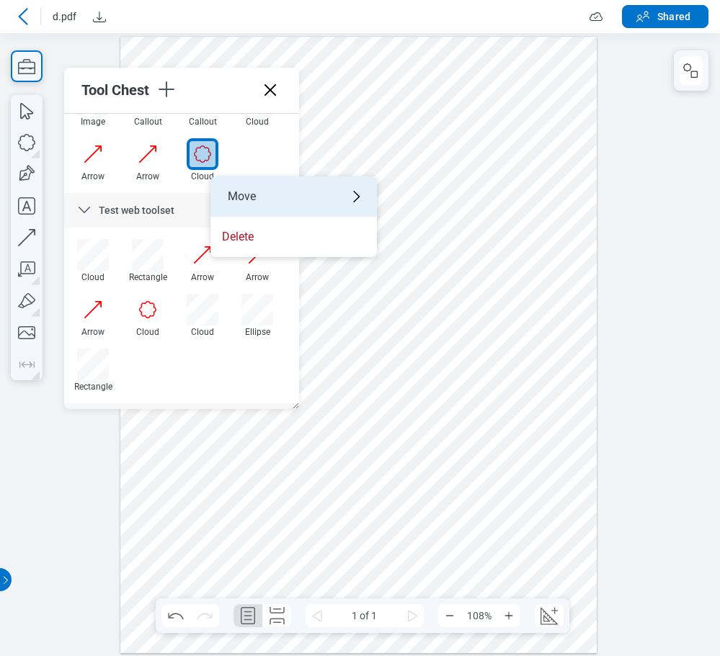
click at [246, 192] on div "Move" at bounding box center [293, 197] width 166 height 40
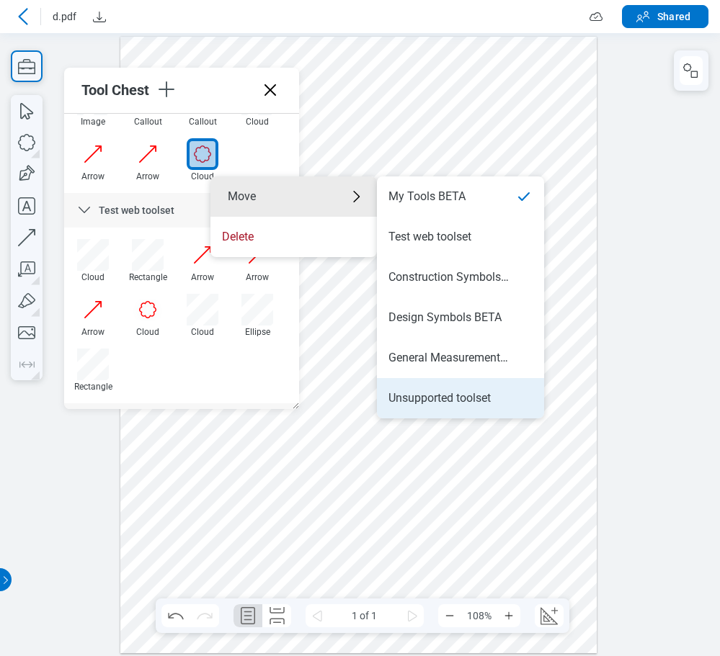
click at [445, 400] on div "Unsupported toolset" at bounding box center [439, 399] width 102 height 16
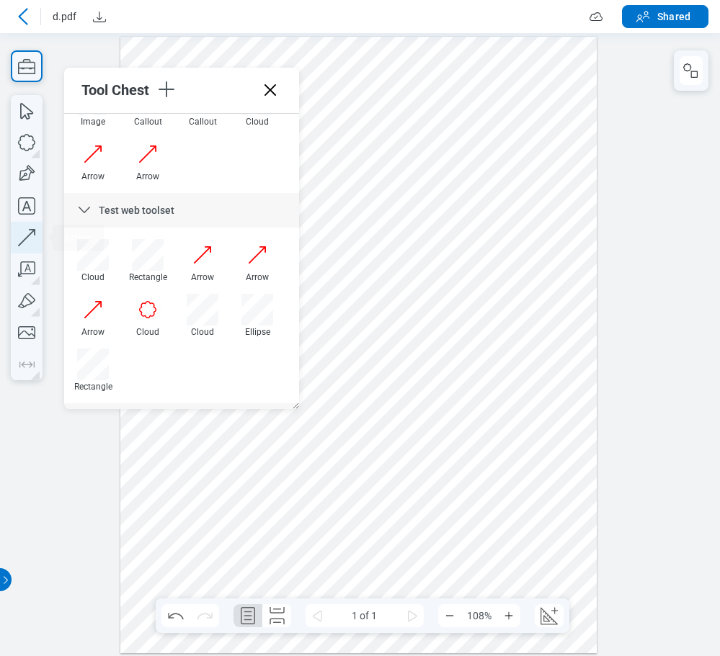
click at [27, 238] on icon "button" at bounding box center [27, 238] width 32 height 32
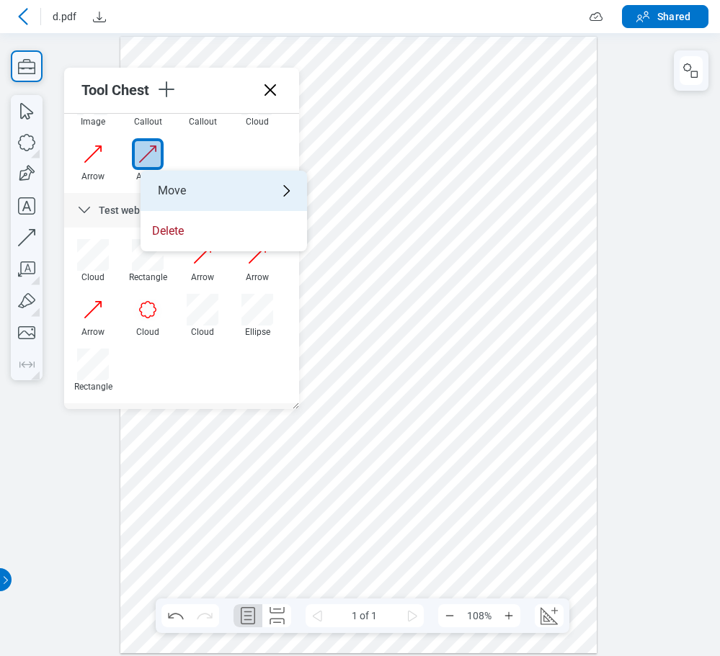
click at [175, 191] on div "Move" at bounding box center [223, 191] width 166 height 40
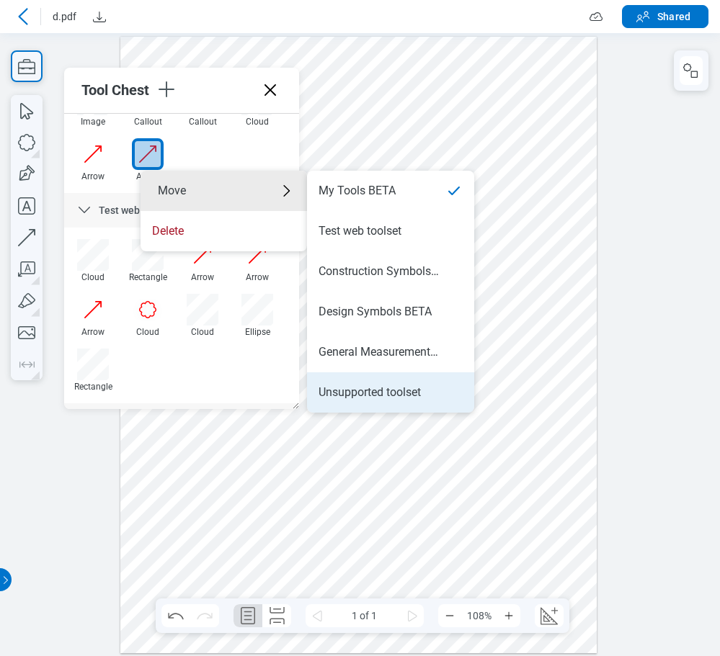
click at [388, 385] on div "Unsupported toolset" at bounding box center [369, 393] width 102 height 16
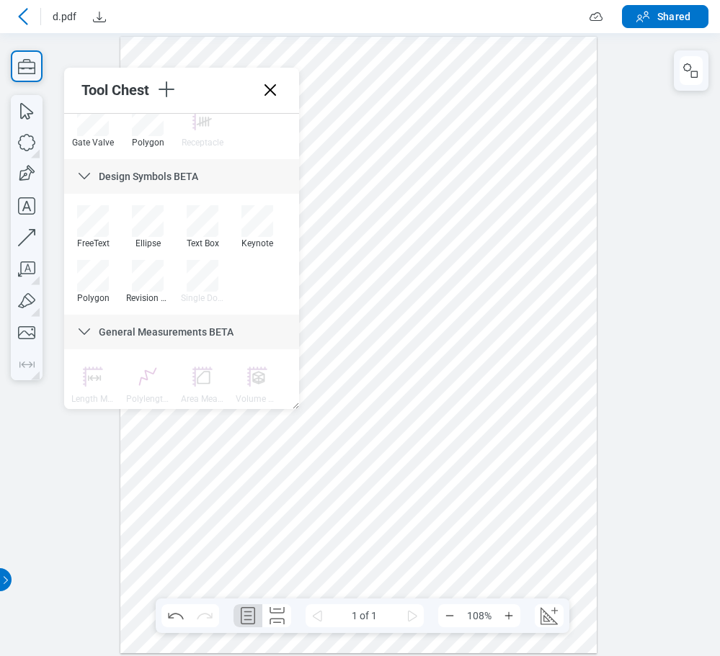
scroll to position [888, 0]
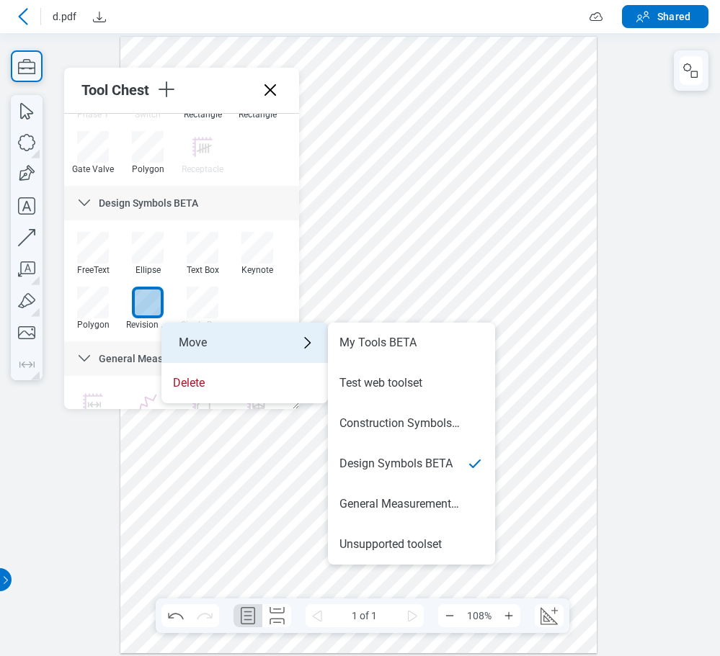
click at [189, 343] on div "Move" at bounding box center [244, 343] width 166 height 40
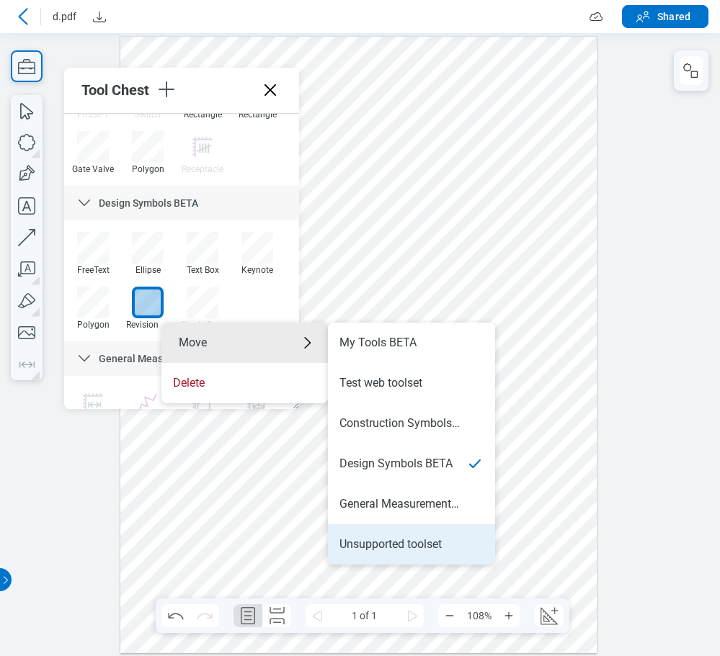
drag, startPoint x: 398, startPoint y: 543, endPoint x: 421, endPoint y: 507, distance: 43.2
click at [398, 543] on div "Unsupported toolset" at bounding box center [390, 545] width 102 height 16
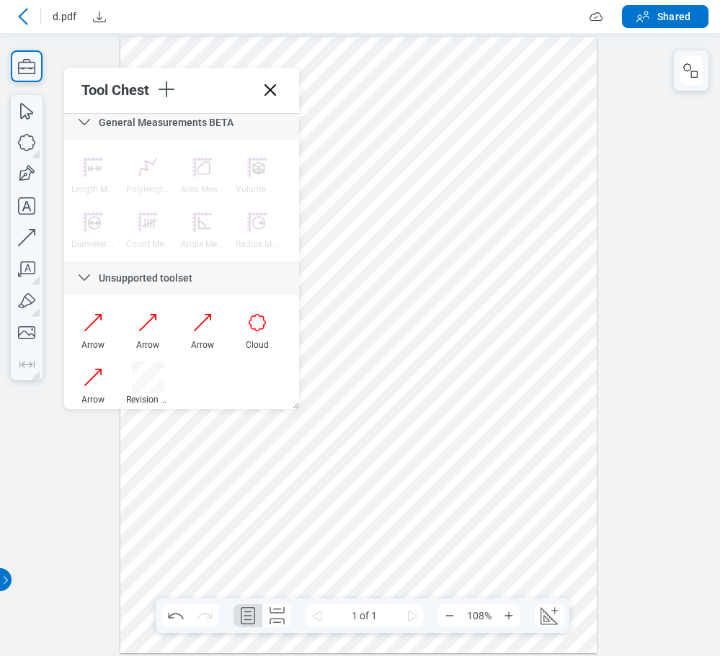
scroll to position [1131, 0]
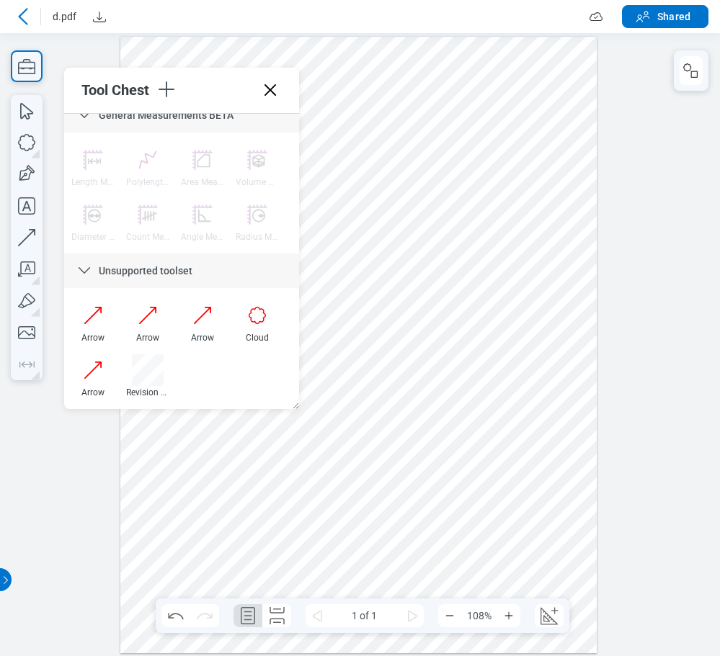
drag, startPoint x: 291, startPoint y: 335, endPoint x: 299, endPoint y: 364, distance: 29.9
click at [31, 232] on icon "button" at bounding box center [27, 238] width 32 height 32
drag, startPoint x: 561, startPoint y: 435, endPoint x: 566, endPoint y: 365, distance: 70.8
click at [566, 365] on div at bounding box center [358, 344] width 477 height 617
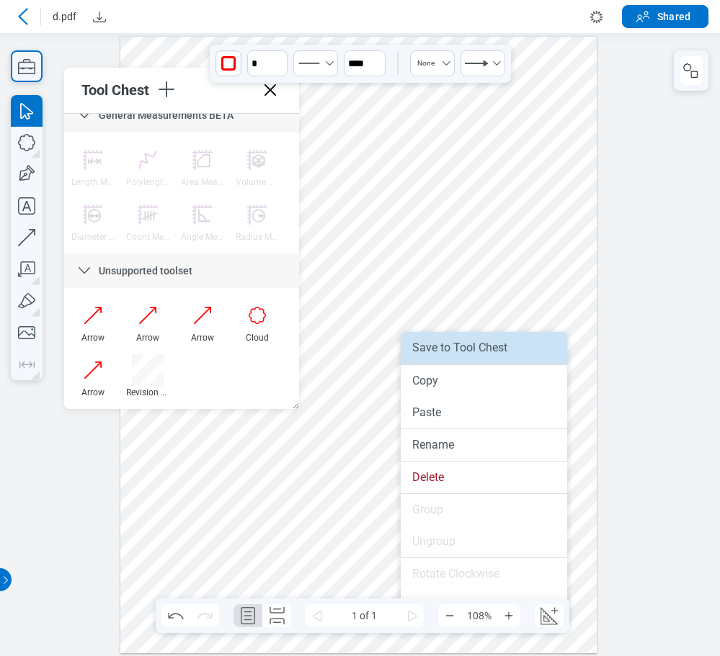
drag, startPoint x: 515, startPoint y: 352, endPoint x: 590, endPoint y: 321, distance: 81.1
click at [515, 352] on li "Save to Tool Chest" at bounding box center [484, 348] width 166 height 32
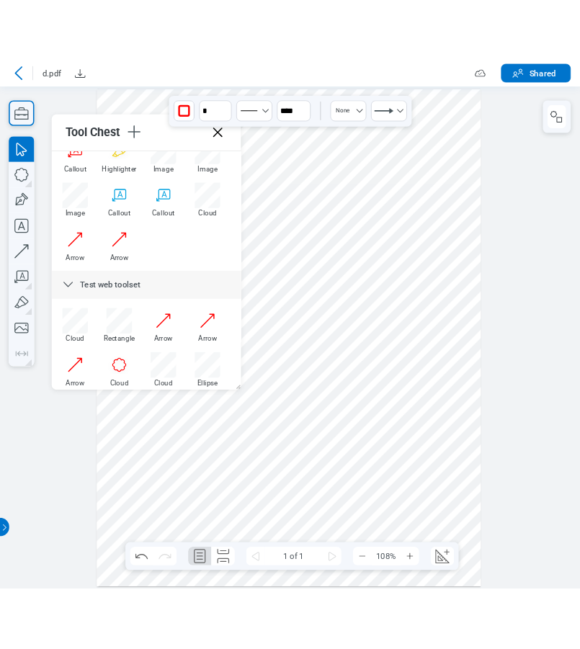
scroll to position [396, 0]
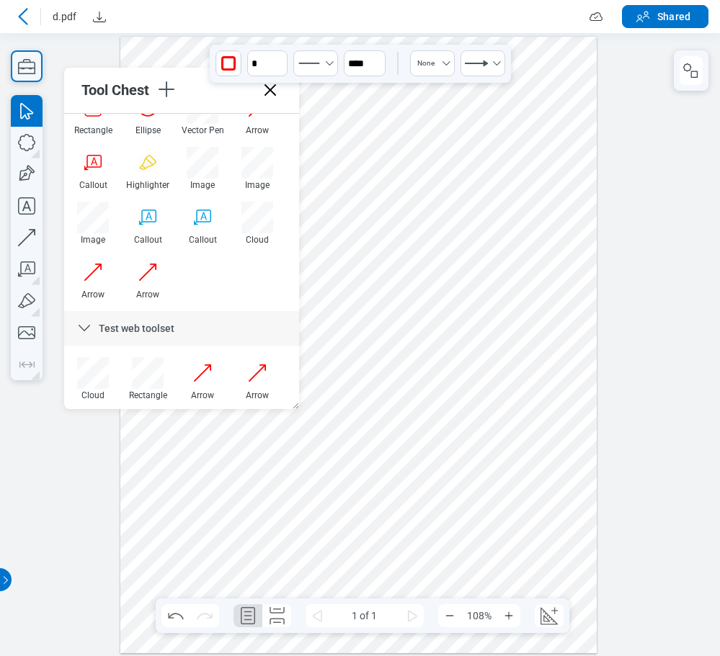
drag, startPoint x: 295, startPoint y: 348, endPoint x: 371, endPoint y: 219, distance: 149.5
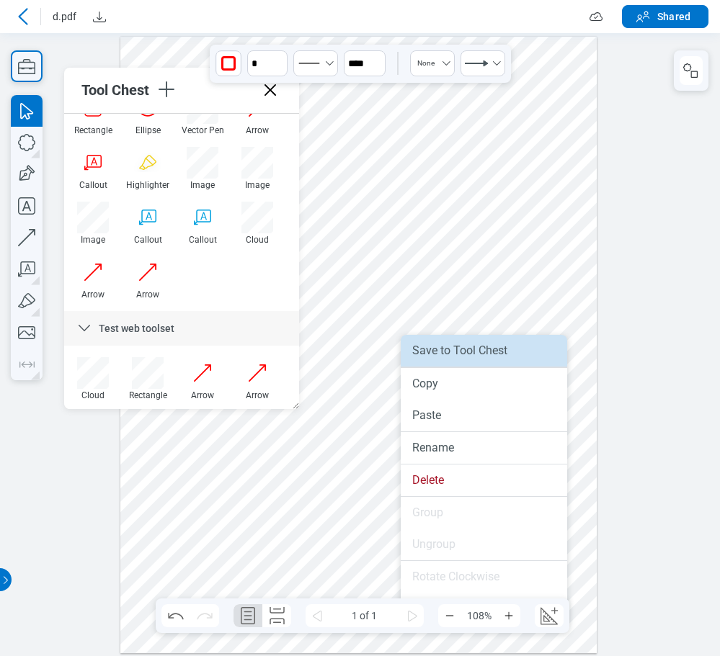
click at [504, 361] on li "Save to Tool Chest" at bounding box center [484, 351] width 166 height 32
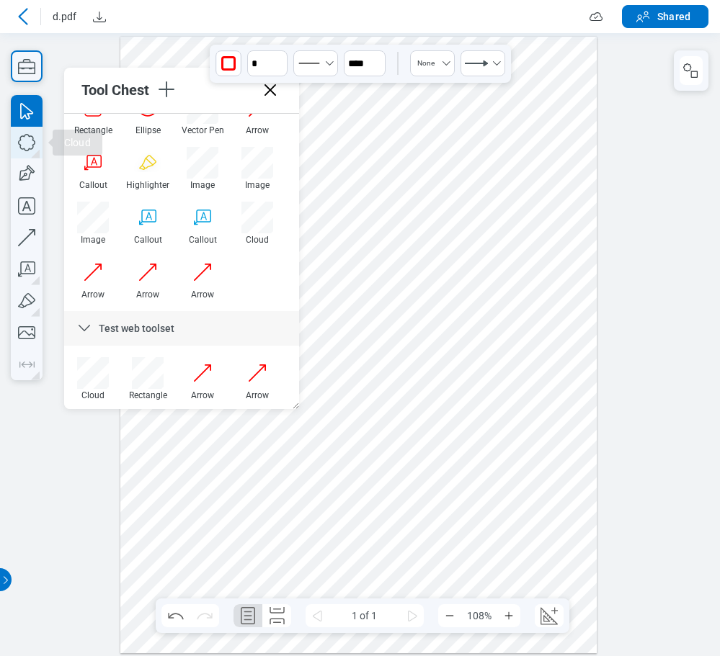
click at [28, 146] on icon "button" at bounding box center [27, 143] width 32 height 32
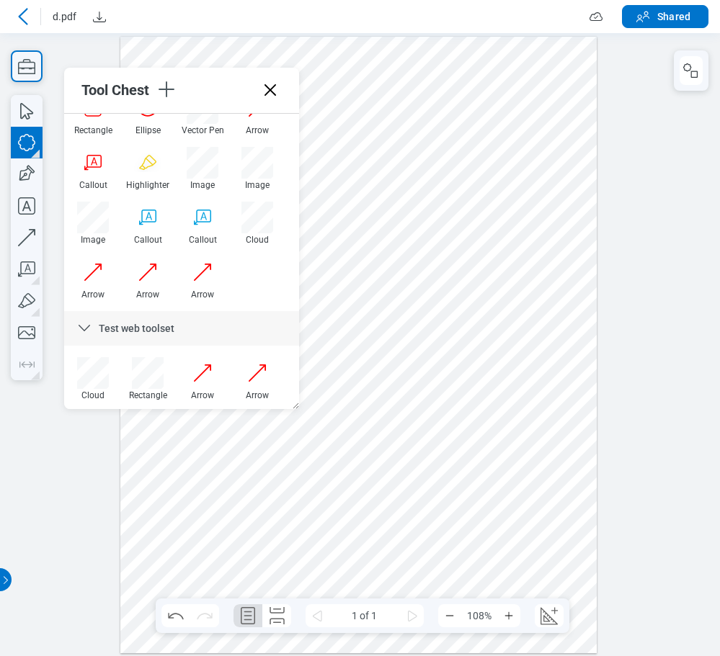
click at [514, 227] on div at bounding box center [358, 344] width 477 height 617
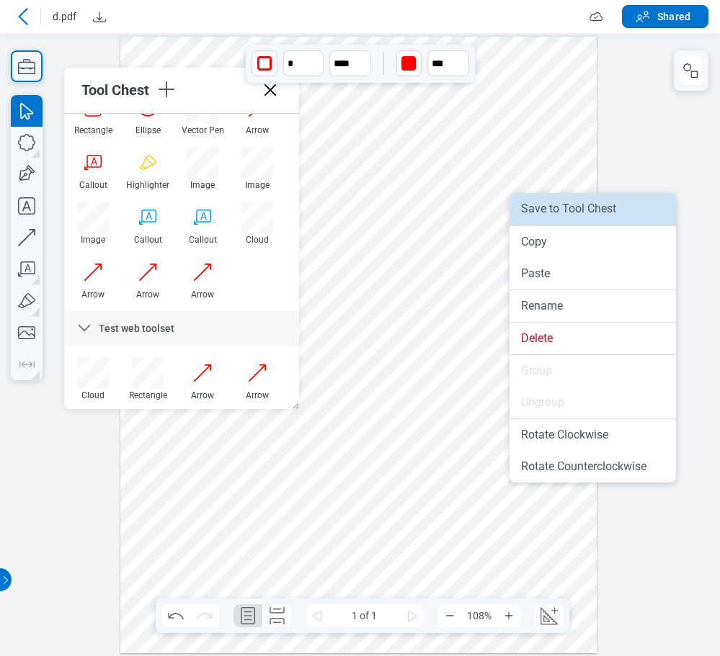
drag, startPoint x: 547, startPoint y: 217, endPoint x: 550, endPoint y: 185, distance: 31.8
click at [547, 217] on li "Save to Tool Chest" at bounding box center [592, 209] width 166 height 32
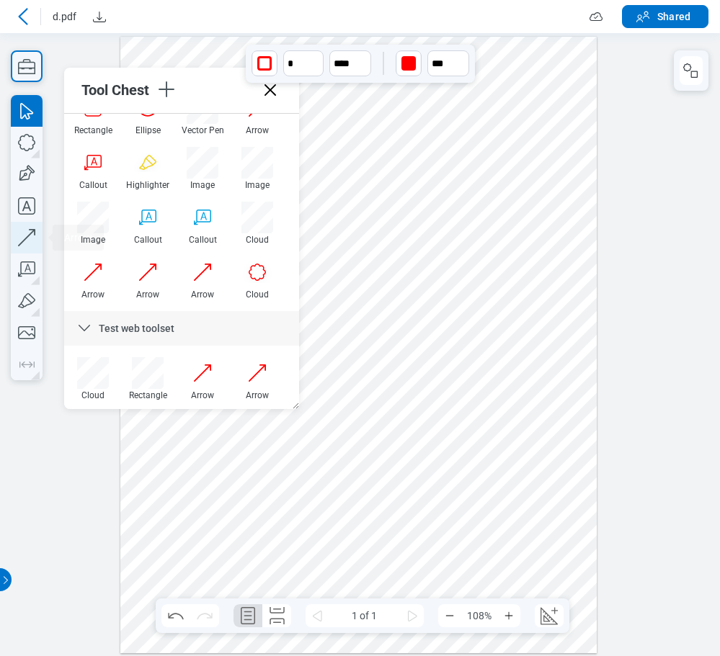
click at [27, 236] on icon "button" at bounding box center [27, 238] width 32 height 32
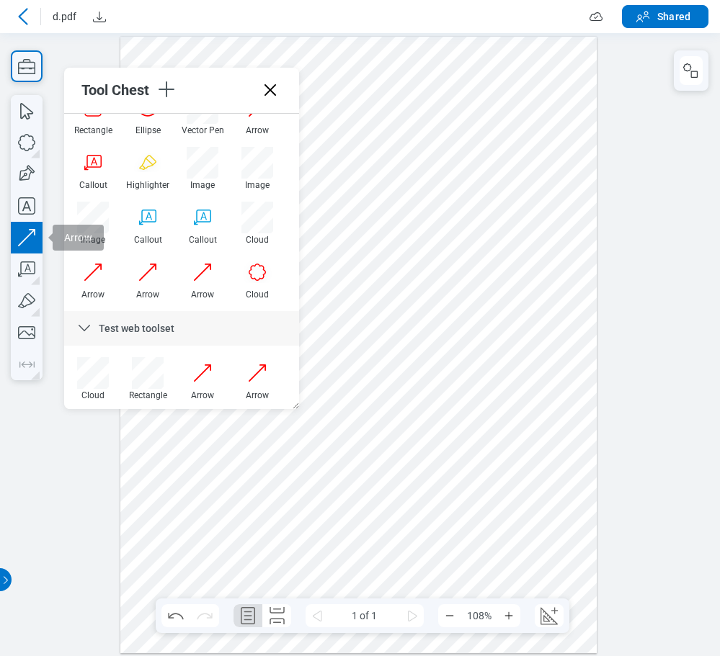
drag, startPoint x: 385, startPoint y: 295, endPoint x: 420, endPoint y: 316, distance: 40.4
click at [420, 316] on div at bounding box center [358, 344] width 477 height 617
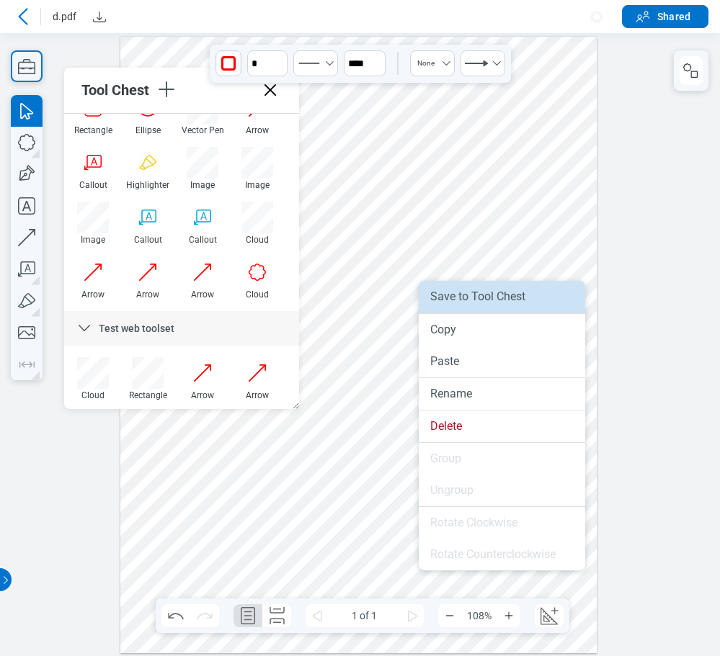
click at [465, 297] on li "Save to Tool Chest" at bounding box center [502, 297] width 166 height 32
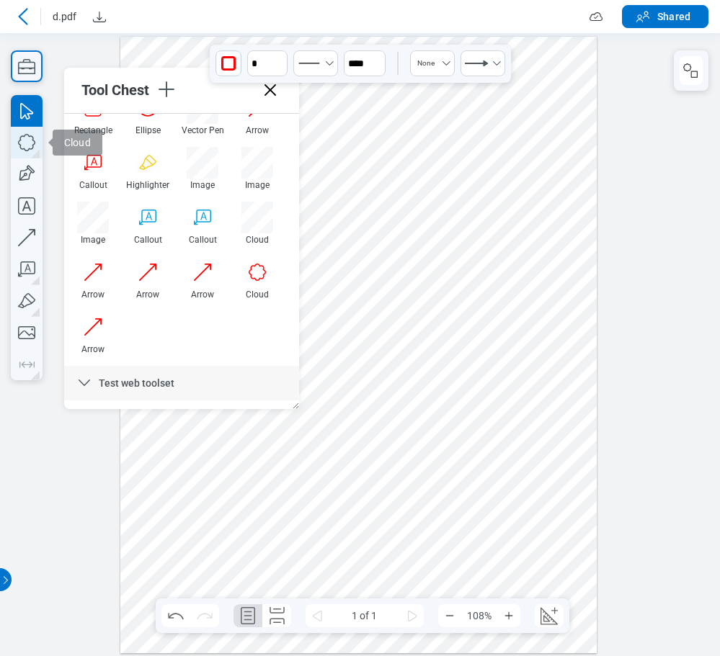
click at [22, 137] on icon "button" at bounding box center [27, 143] width 32 height 32
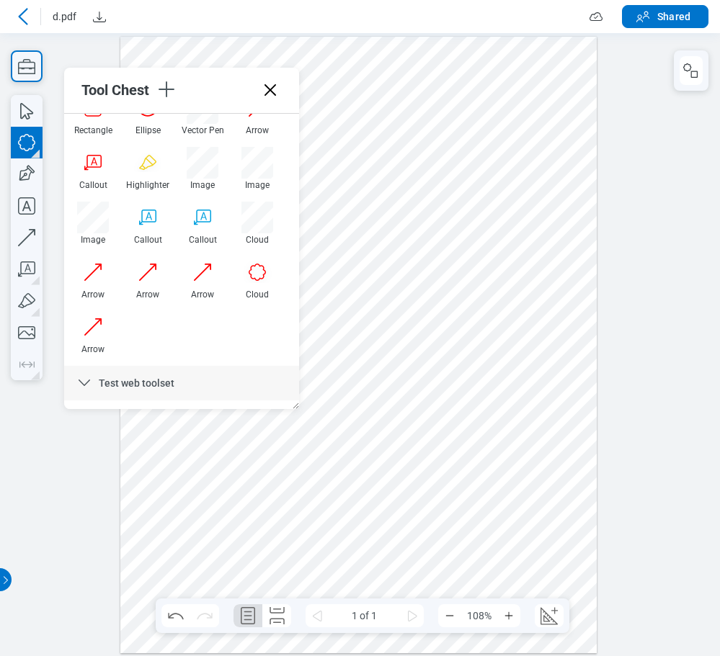
drag, startPoint x: 335, startPoint y: 364, endPoint x: 354, endPoint y: 398, distance: 39.3
click at [354, 398] on div at bounding box center [358, 344] width 477 height 617
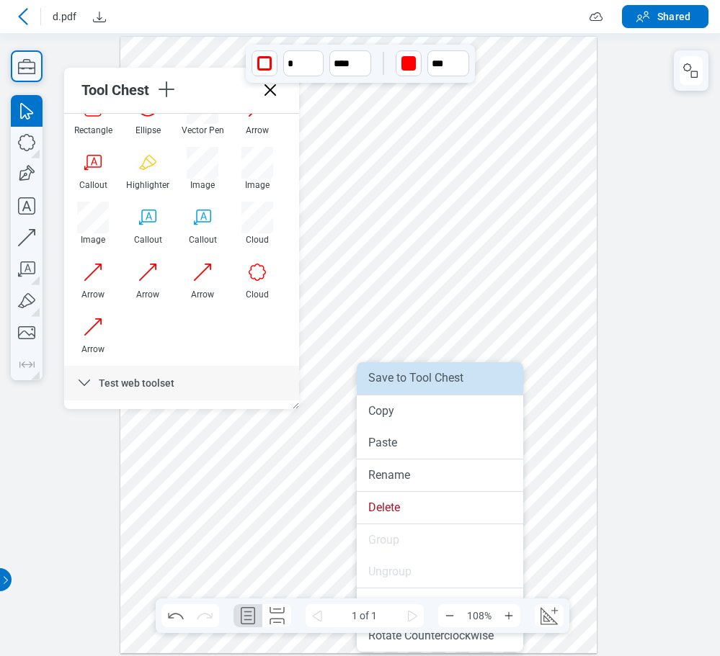
click at [411, 388] on li "Save to Tool Chest" at bounding box center [440, 378] width 166 height 32
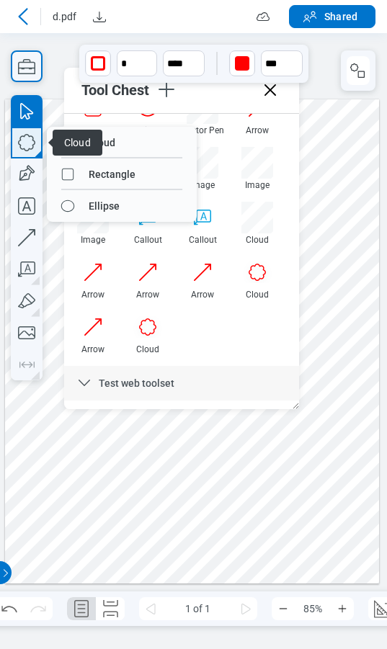
click at [29, 147] on icon "button" at bounding box center [27, 143] width 32 height 32
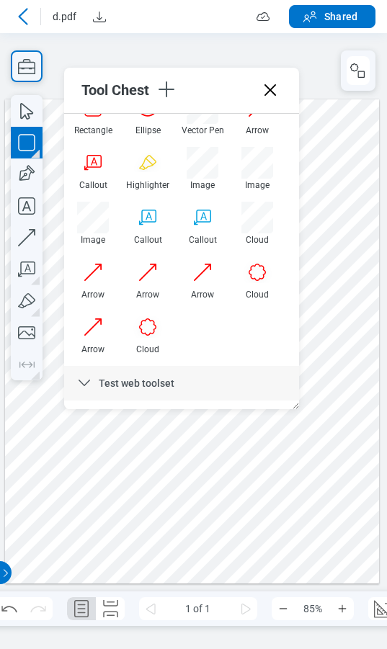
drag, startPoint x: 175, startPoint y: 525, endPoint x: 264, endPoint y: 560, distance: 95.1
click at [264, 560] on div at bounding box center [192, 341] width 374 height 484
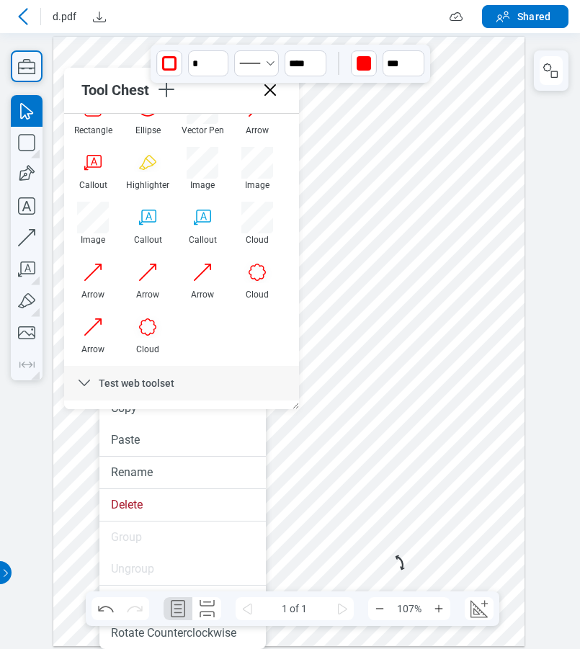
click at [348, 584] on div at bounding box center [288, 341] width 471 height 610
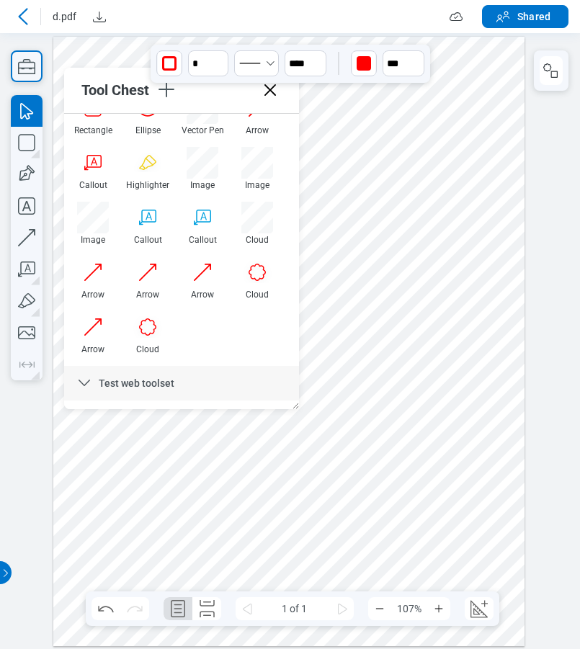
drag, startPoint x: 336, startPoint y: 580, endPoint x: 463, endPoint y: 451, distance: 180.9
click at [463, 451] on div at bounding box center [288, 341] width 471 height 610
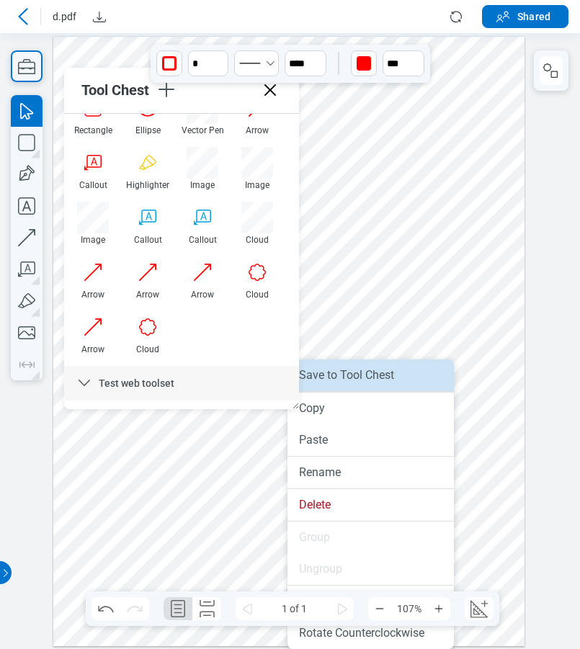
click at [411, 378] on li "Save to Tool Chest" at bounding box center [370, 376] width 166 height 32
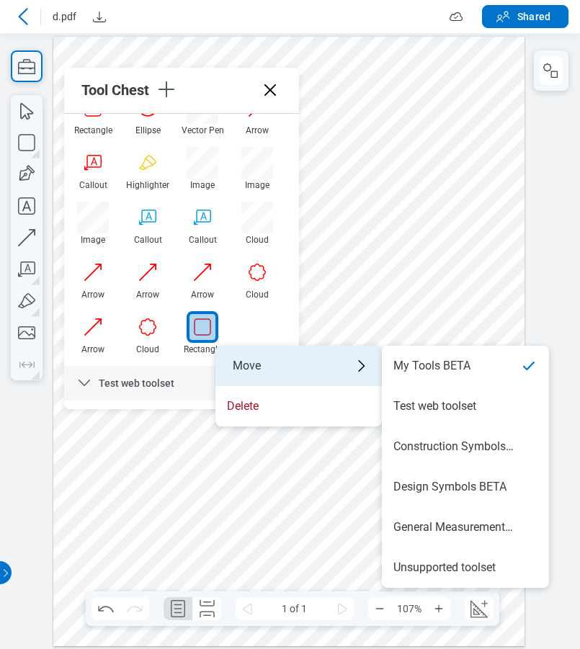
click at [249, 364] on div "Move" at bounding box center [298, 366] width 166 height 40
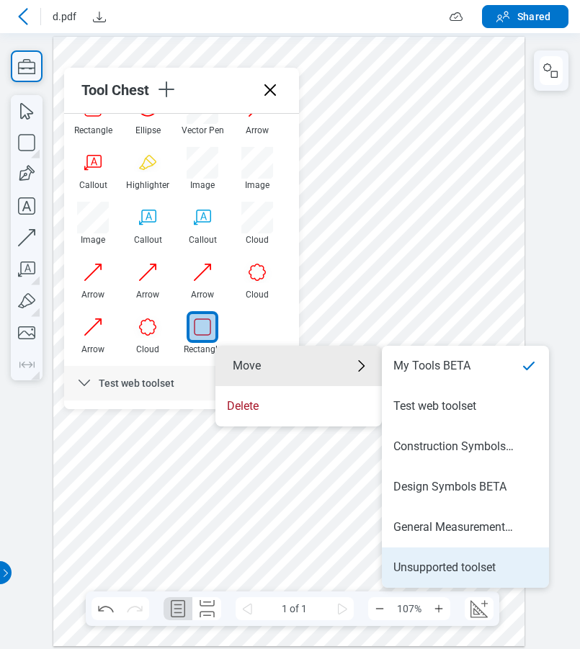
click at [437, 568] on div "Unsupported toolset" at bounding box center [444, 568] width 102 height 16
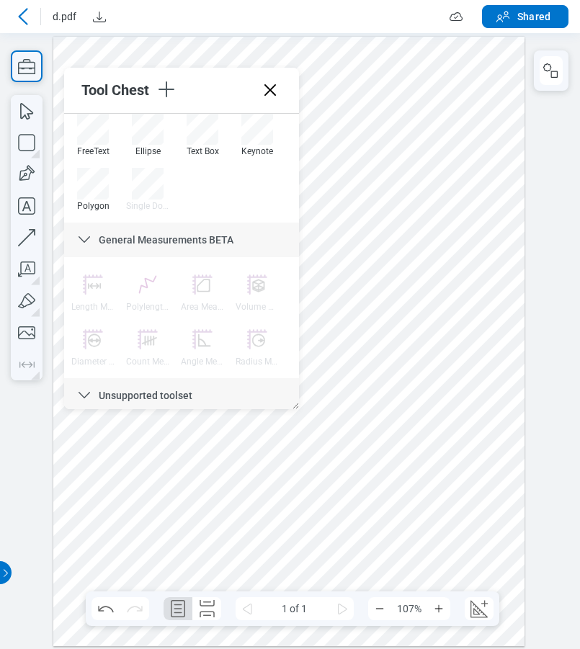
scroll to position [1042, 0]
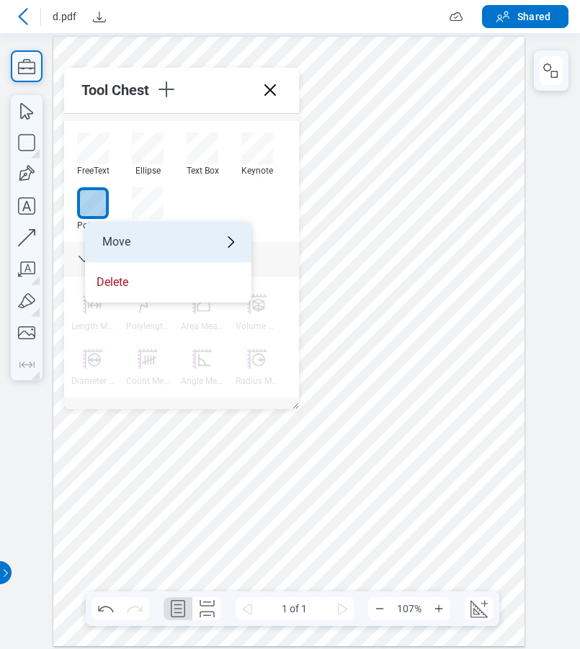
click at [116, 233] on div "Move" at bounding box center [168, 242] width 166 height 40
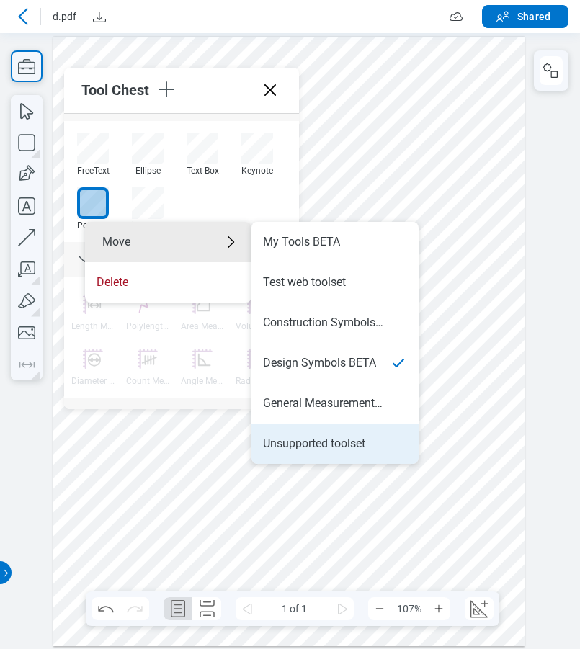
click at [291, 442] on div "Unsupported toolset" at bounding box center [314, 444] width 102 height 16
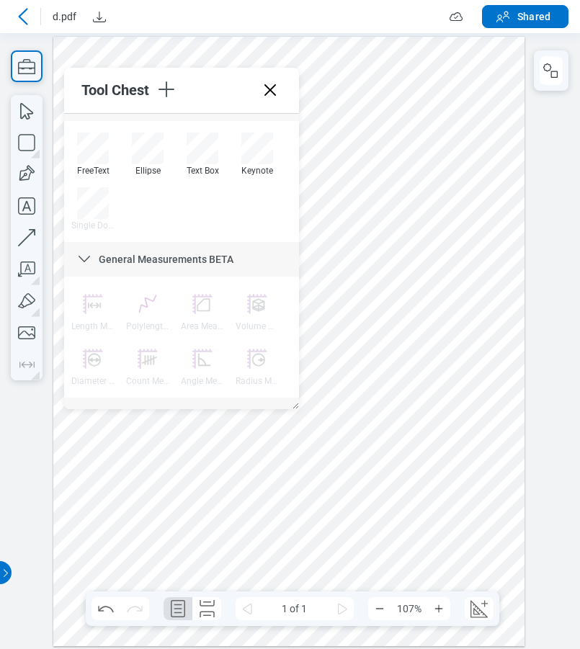
scroll to position [1186, 0]
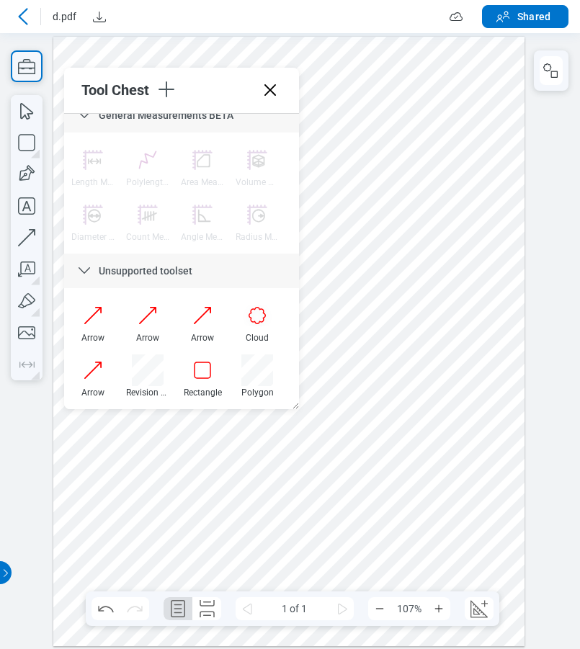
drag, startPoint x: 267, startPoint y: 85, endPoint x: 262, endPoint y: 54, distance: 31.3
click at [267, 85] on icon at bounding box center [270, 90] width 23 height 23
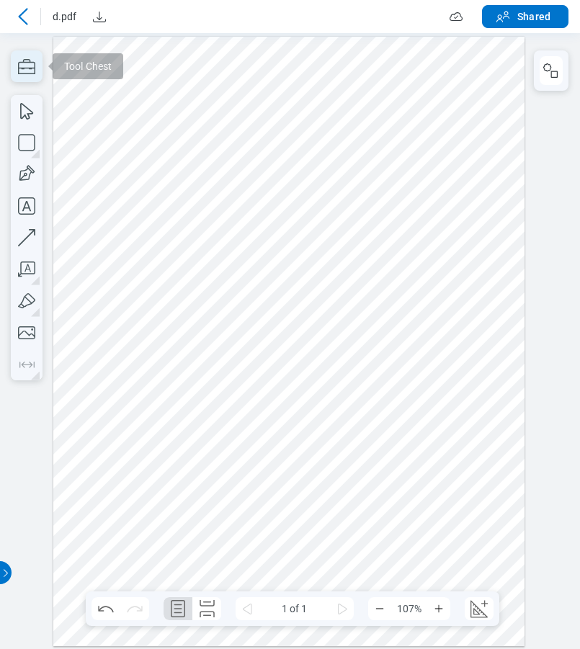
click at [17, 64] on icon "button" at bounding box center [27, 66] width 32 height 32
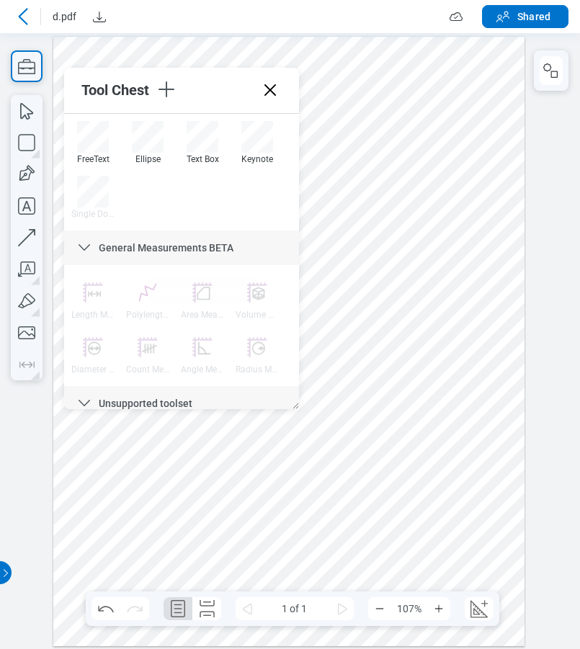
scroll to position [1042, 0]
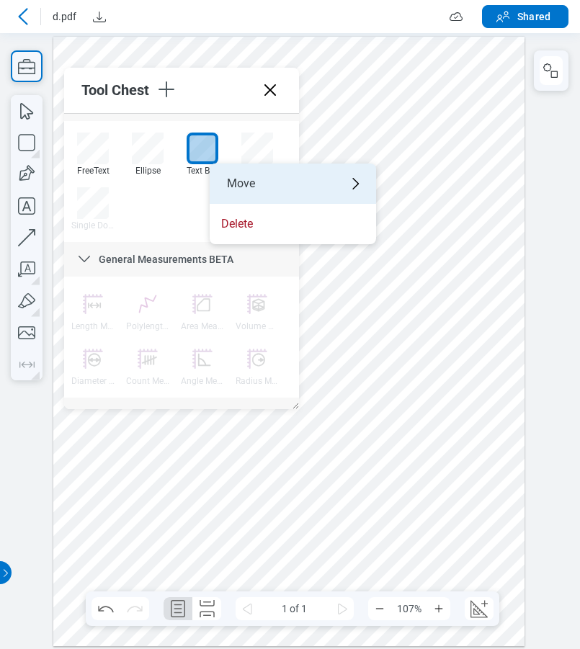
click at [263, 180] on div "Move" at bounding box center [293, 184] width 166 height 40
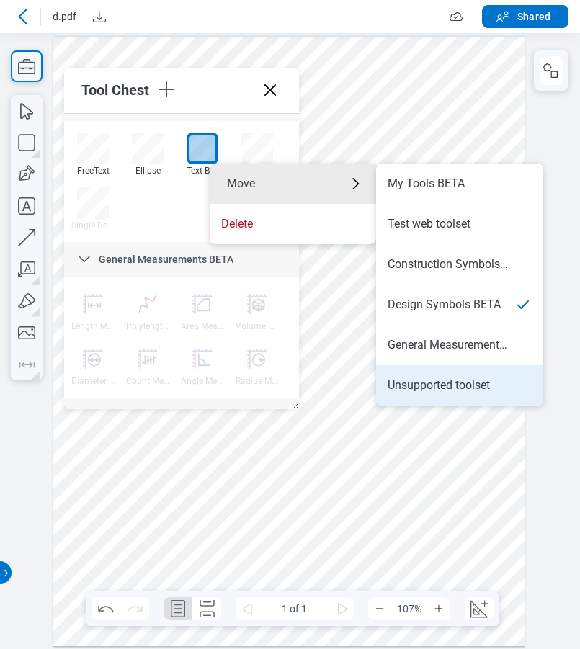
click at [421, 393] on div "Unsupported toolset" at bounding box center [439, 386] width 102 height 16
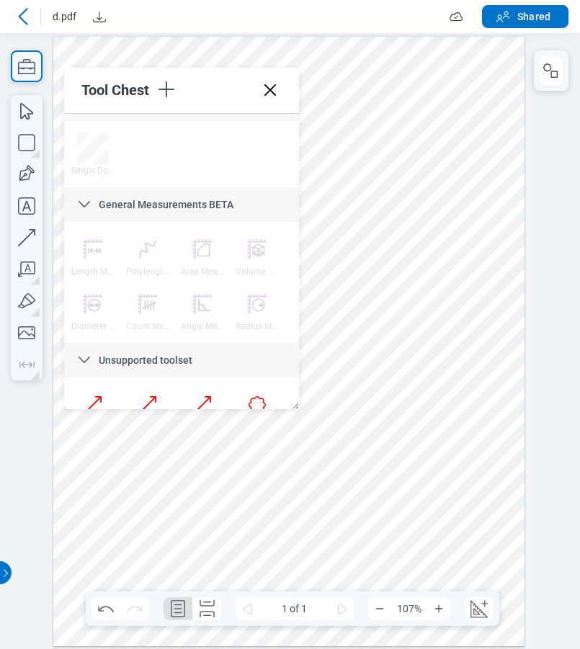
scroll to position [1186, 0]
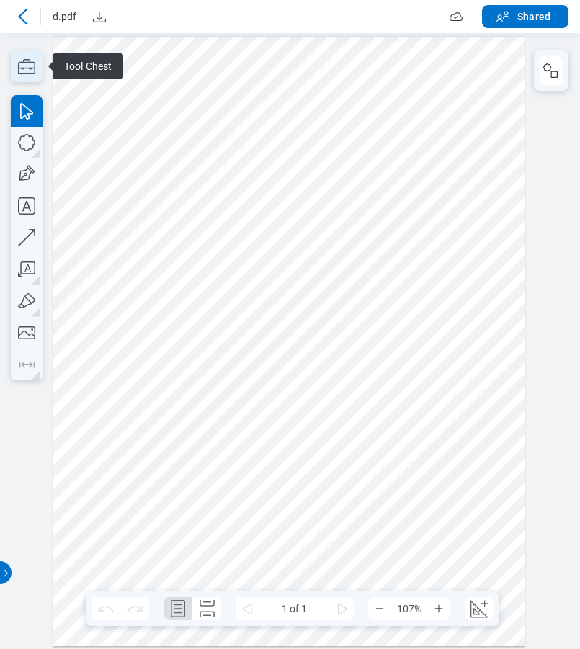
click at [29, 70] on icon "button" at bounding box center [27, 66] width 32 height 32
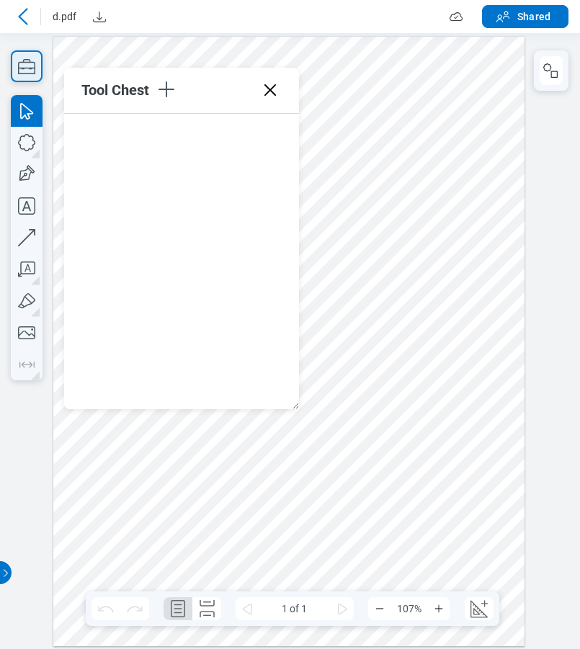
click at [29, 70] on icon "button" at bounding box center [27, 66] width 32 height 32
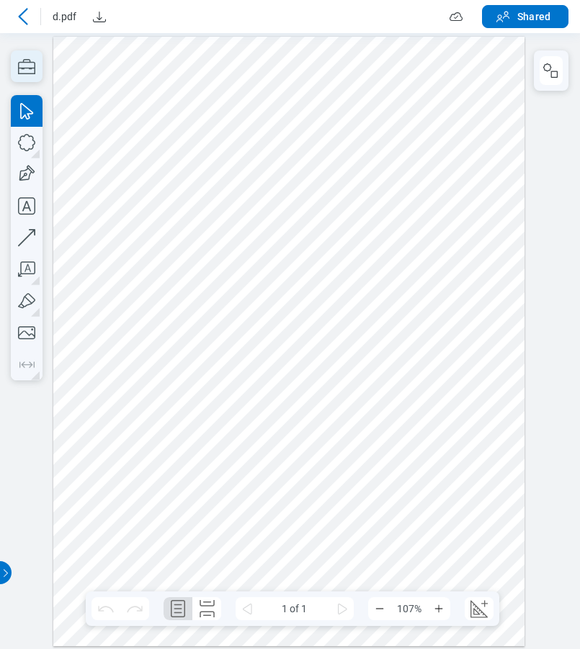
click at [29, 70] on icon "button" at bounding box center [27, 66] width 32 height 32
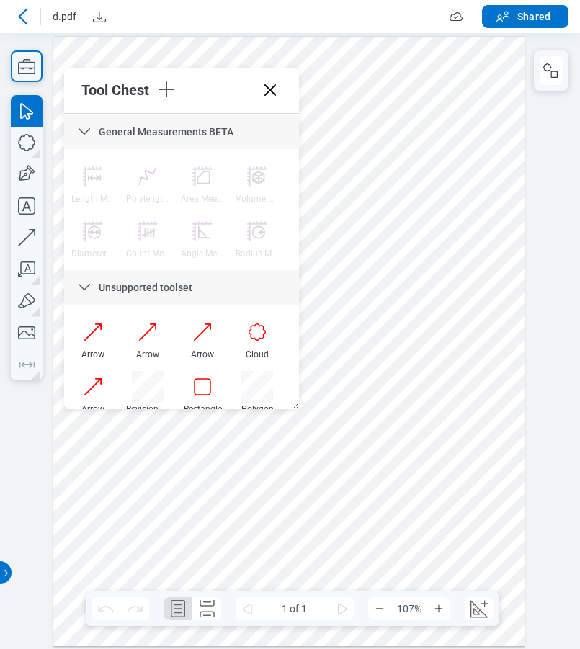
scroll to position [1186, 0]
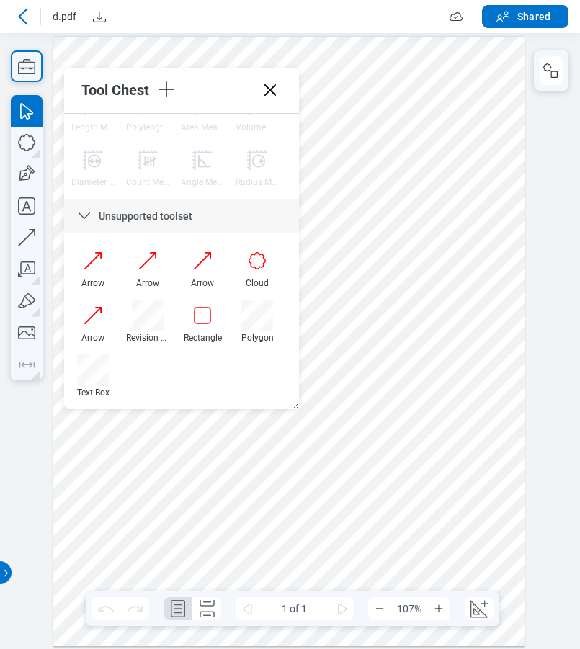
drag, startPoint x: 294, startPoint y: 165, endPoint x: 283, endPoint y: 379, distance: 214.3
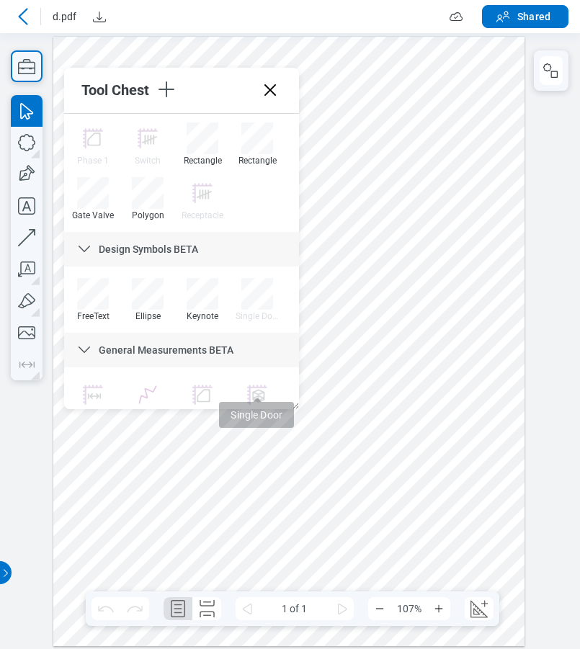
scroll to position [826, 0]
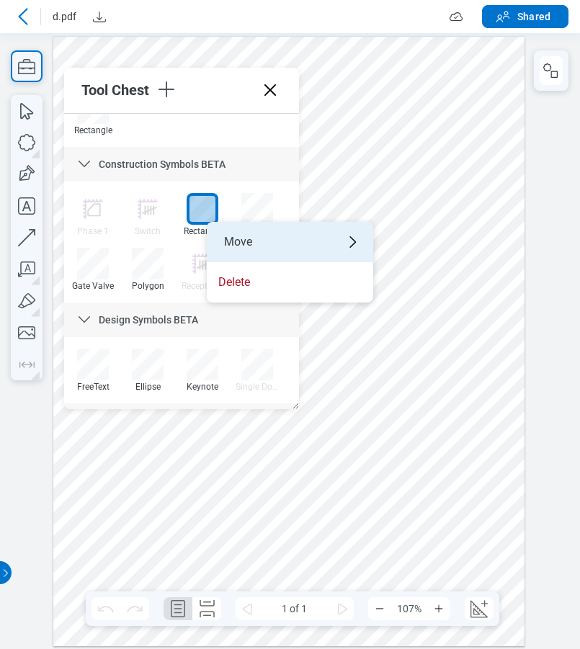
click at [233, 244] on div "Move" at bounding box center [290, 242] width 166 height 40
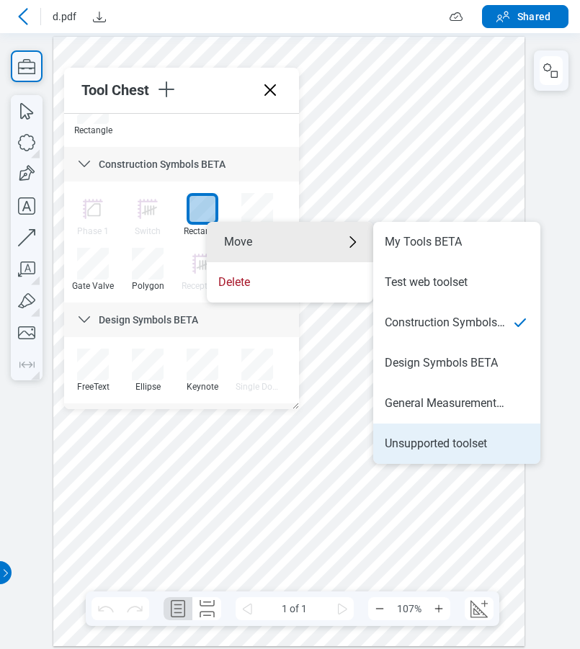
drag, startPoint x: 417, startPoint y: 445, endPoint x: 456, endPoint y: 425, distance: 43.8
click at [417, 445] on div "Unsupported toolset" at bounding box center [436, 444] width 102 height 16
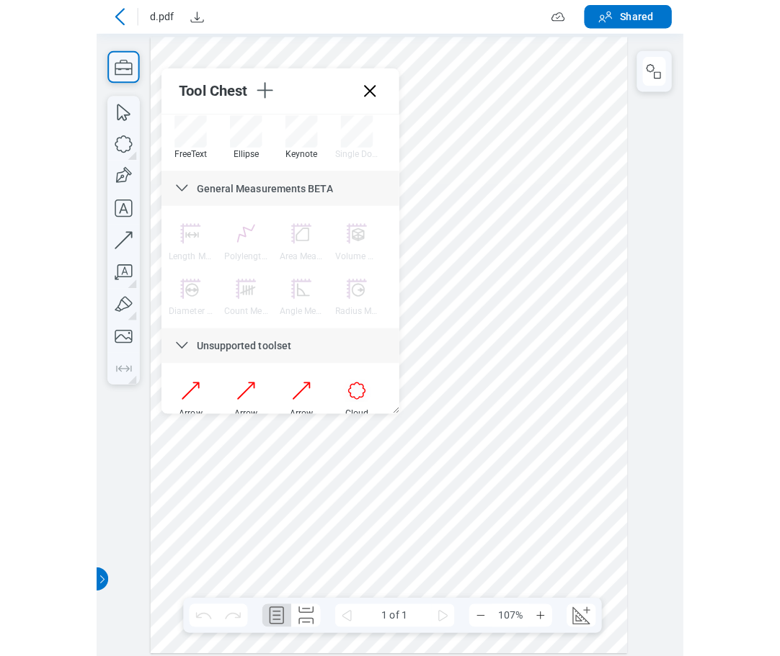
scroll to position [1186, 0]
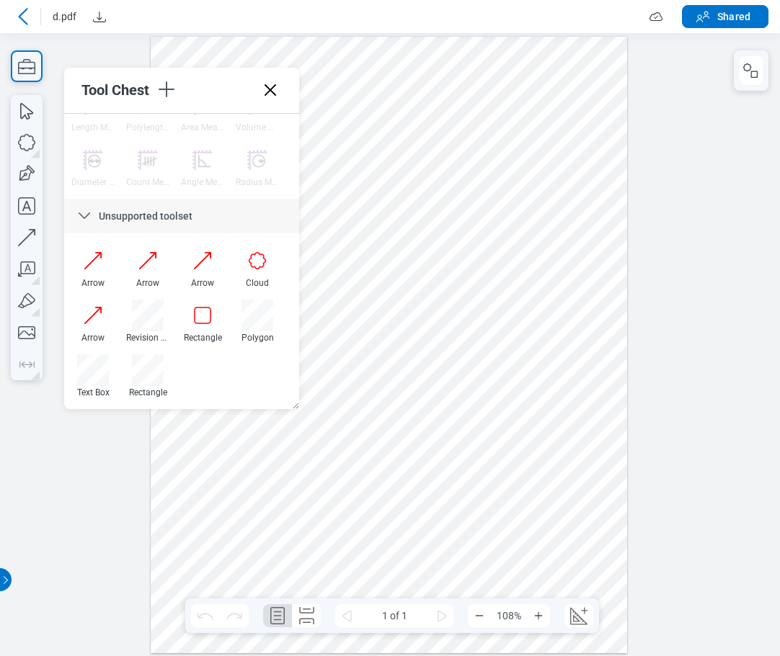
click at [270, 86] on icon at bounding box center [270, 90] width 23 height 23
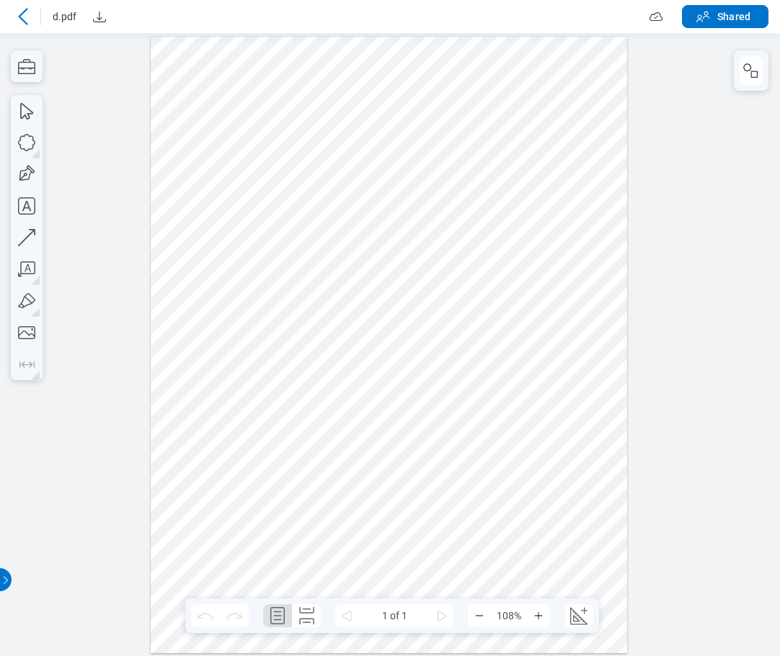
click at [22, 20] on icon at bounding box center [22, 16] width 17 height 17
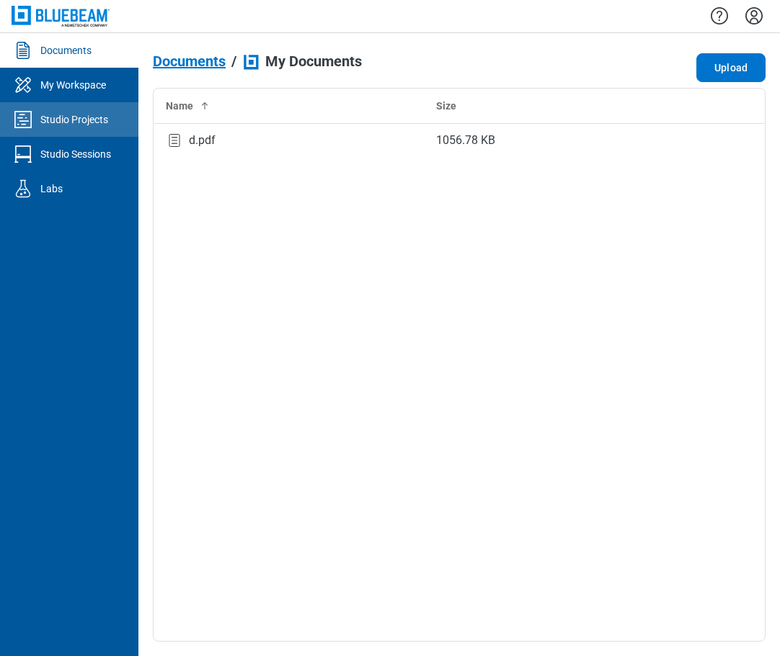
click at [81, 122] on div "Studio Projects" at bounding box center [74, 119] width 68 height 14
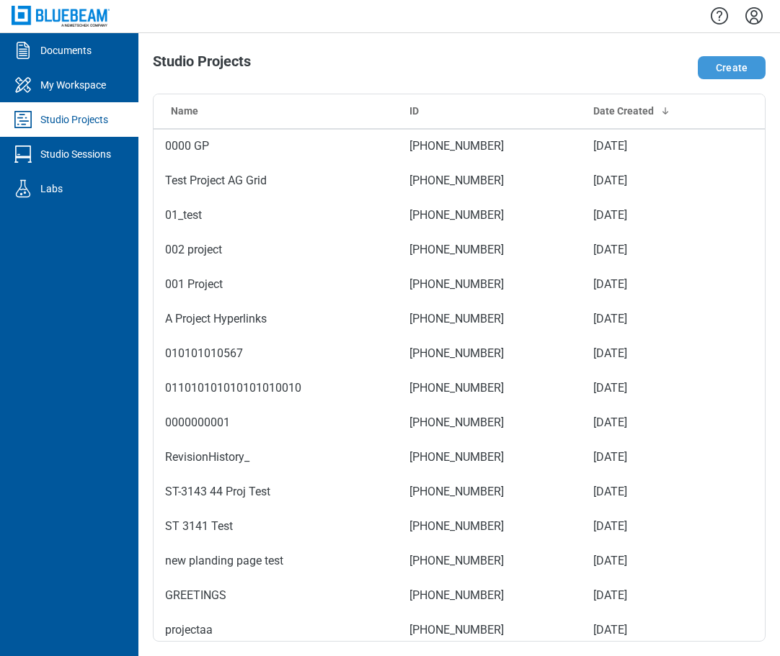
click at [579, 68] on button "Create" at bounding box center [731, 67] width 68 height 23
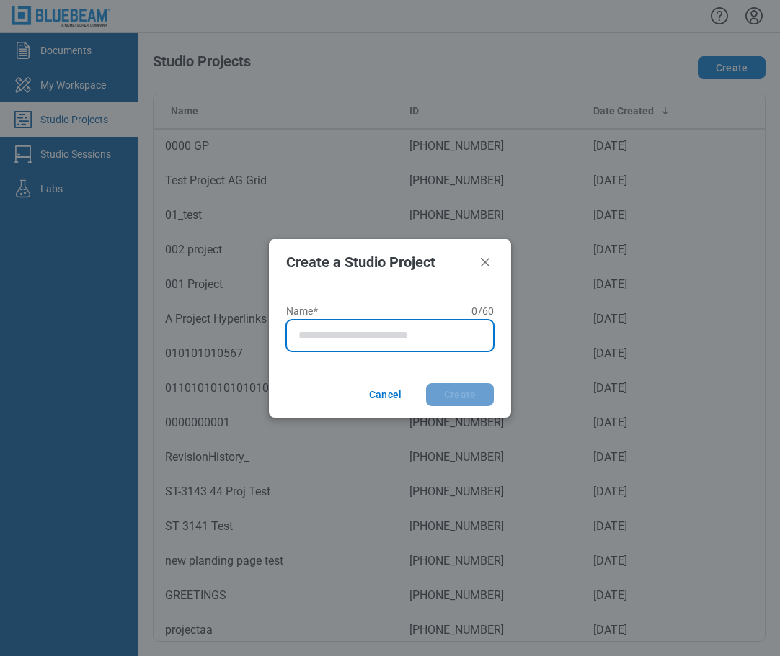
click at [328, 330] on input "Name* 0 of 60 characters 0 / 60" at bounding box center [392, 335] width 189 height 17
type input "**********"
click at [426, 383] on button "Create" at bounding box center [460, 394] width 68 height 23
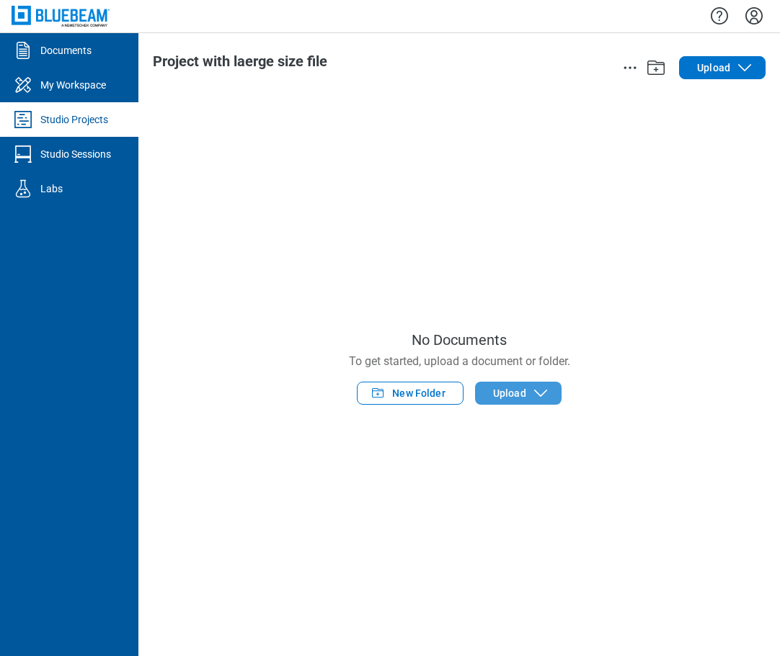
click at [500, 386] on span "Upload" at bounding box center [509, 393] width 33 height 14
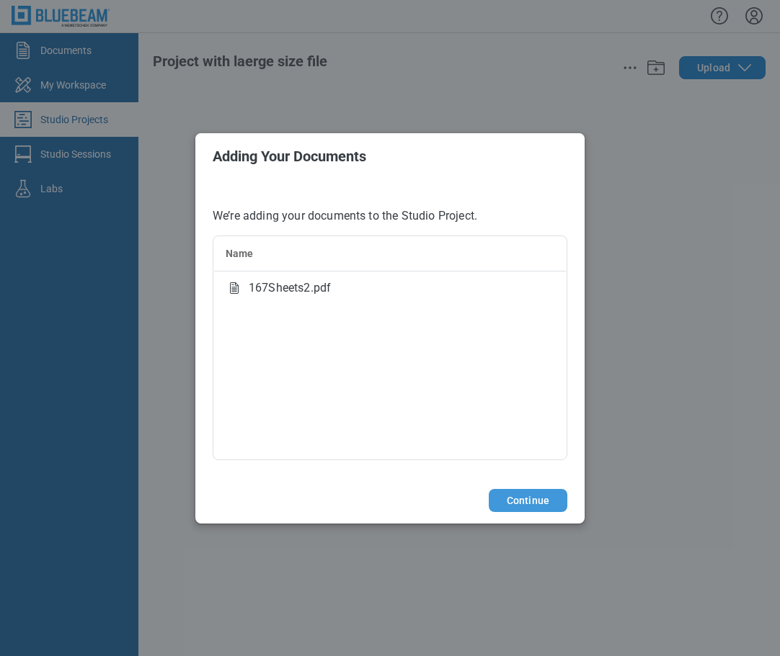
click at [521, 501] on button "Continue" at bounding box center [527, 500] width 79 height 23
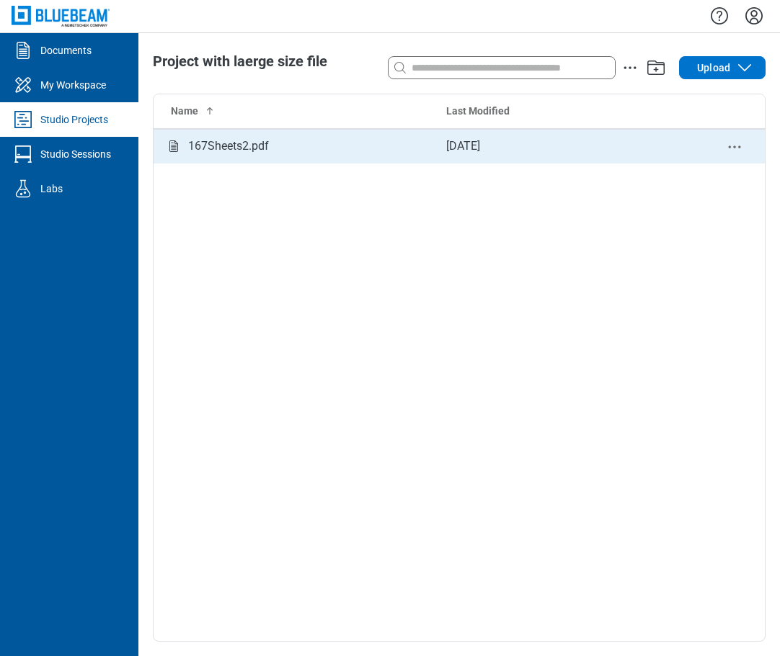
click at [208, 138] on div "167Sheets2.pdf" at bounding box center [228, 147] width 81 height 18
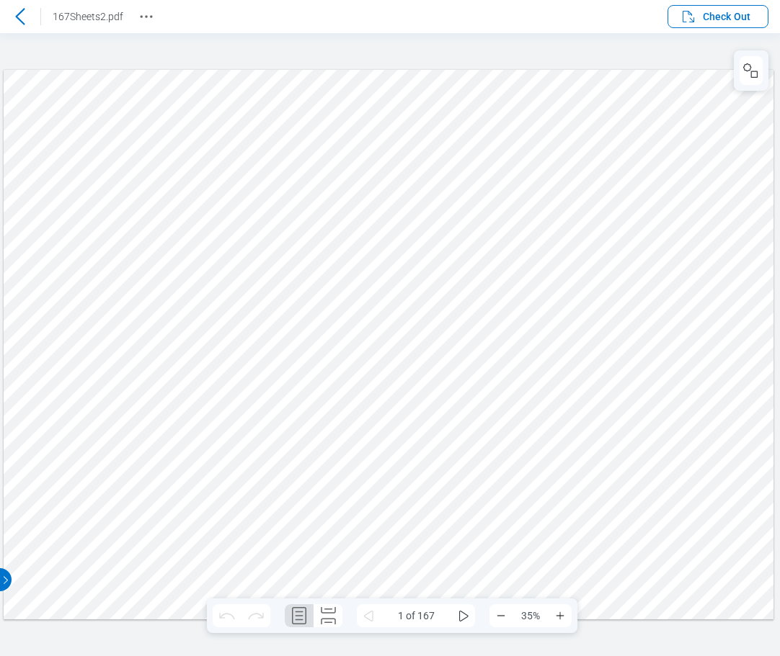
click at [19, 16] on icon at bounding box center [20, 16] width 17 height 17
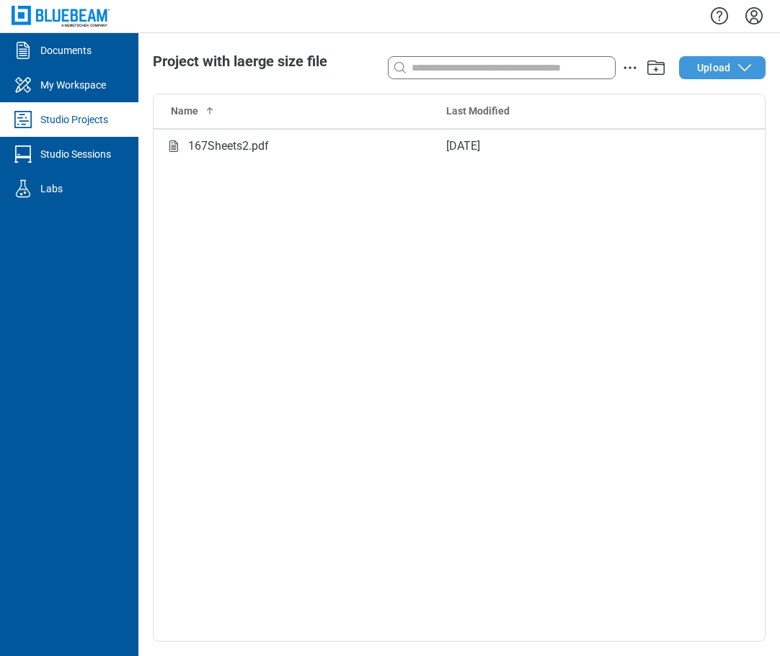
click at [579, 73] on span "Upload" at bounding box center [713, 68] width 33 height 14
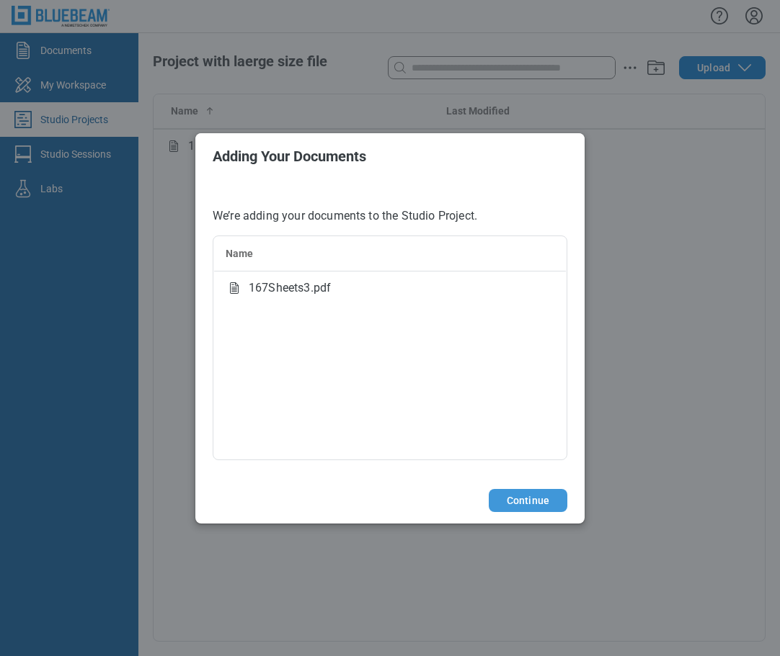
click at [524, 501] on button "Continue" at bounding box center [527, 500] width 79 height 23
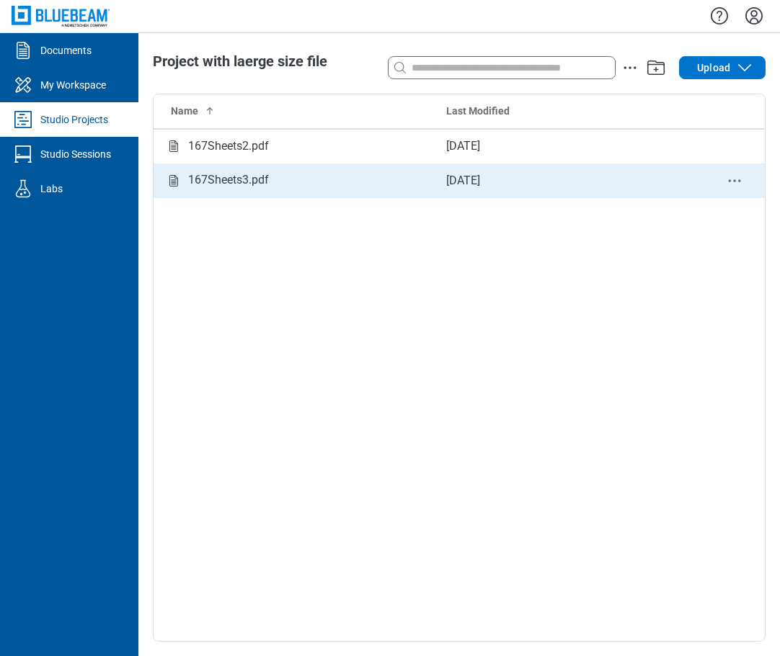
click at [246, 179] on div "167Sheets3.pdf" at bounding box center [228, 180] width 81 height 18
